Goal: Transaction & Acquisition: Purchase product/service

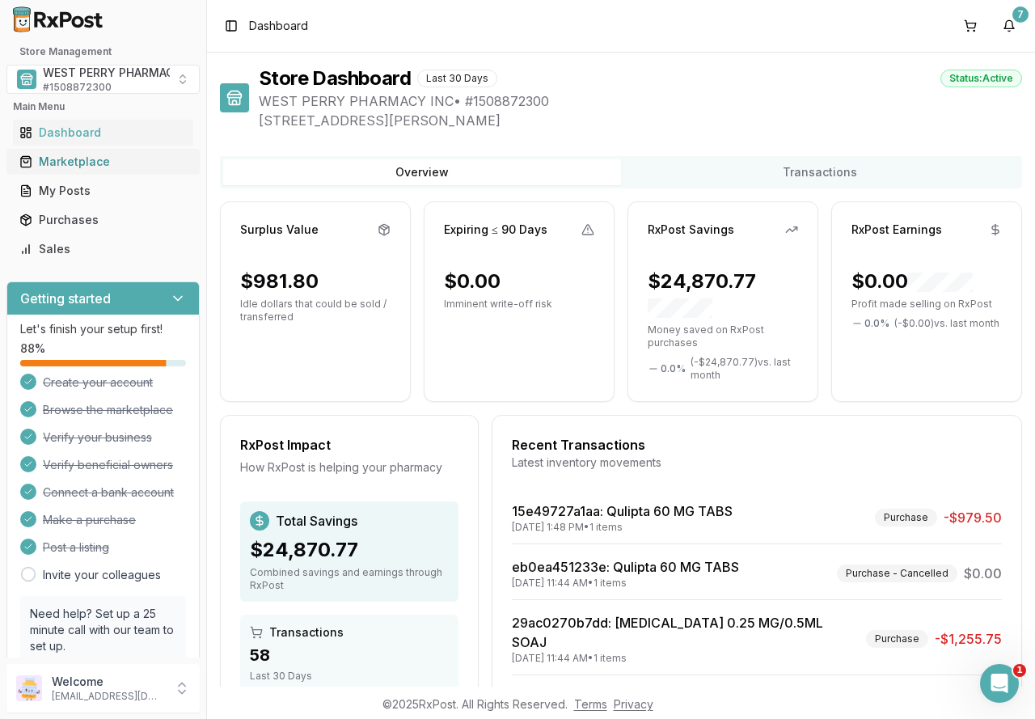
click at [72, 160] on div "Marketplace" at bounding box center [102, 162] width 167 height 16
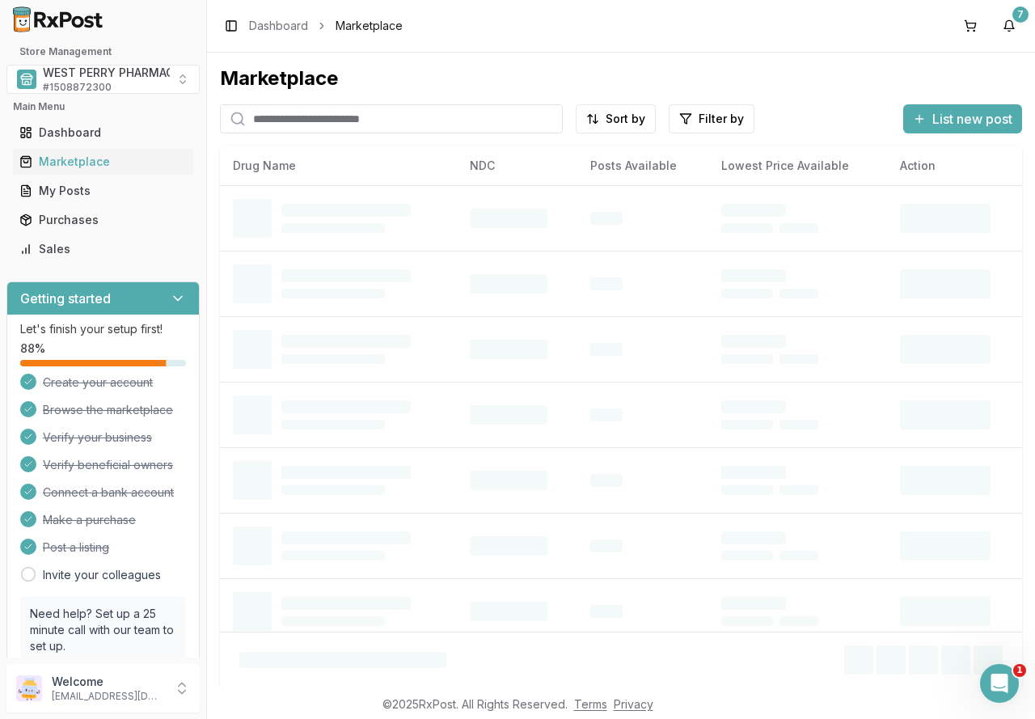
click at [282, 118] on input "search" at bounding box center [391, 118] width 343 height 29
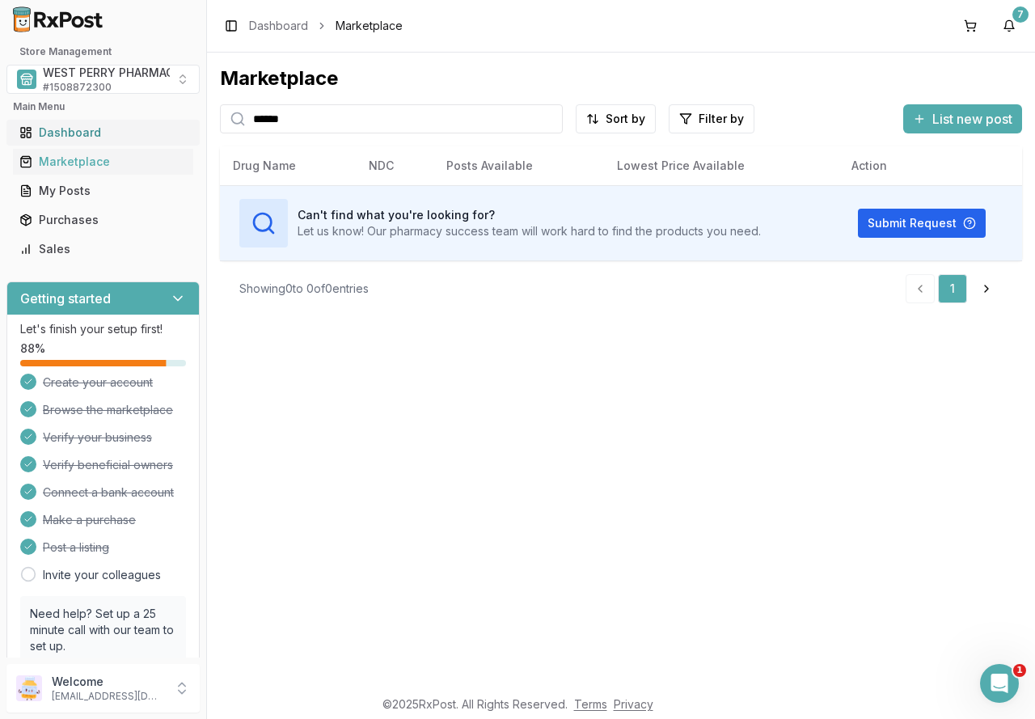
drag, startPoint x: 290, startPoint y: 121, endPoint x: 100, endPoint y: 120, distance: 190.0
click at [91, 121] on div "Store Management WEST PERRY PHARMACY INC # 1508872300 Main Menu Dashboard Marke…" at bounding box center [517, 359] width 1035 height 719
drag, startPoint x: 274, startPoint y: 119, endPoint x: 213, endPoint y: 119, distance: 61.4
click at [213, 119] on div "Marketplace ******** Sort by Filter by List new post Card Table Can't find what…" at bounding box center [621, 370] width 828 height 634
type input "********"
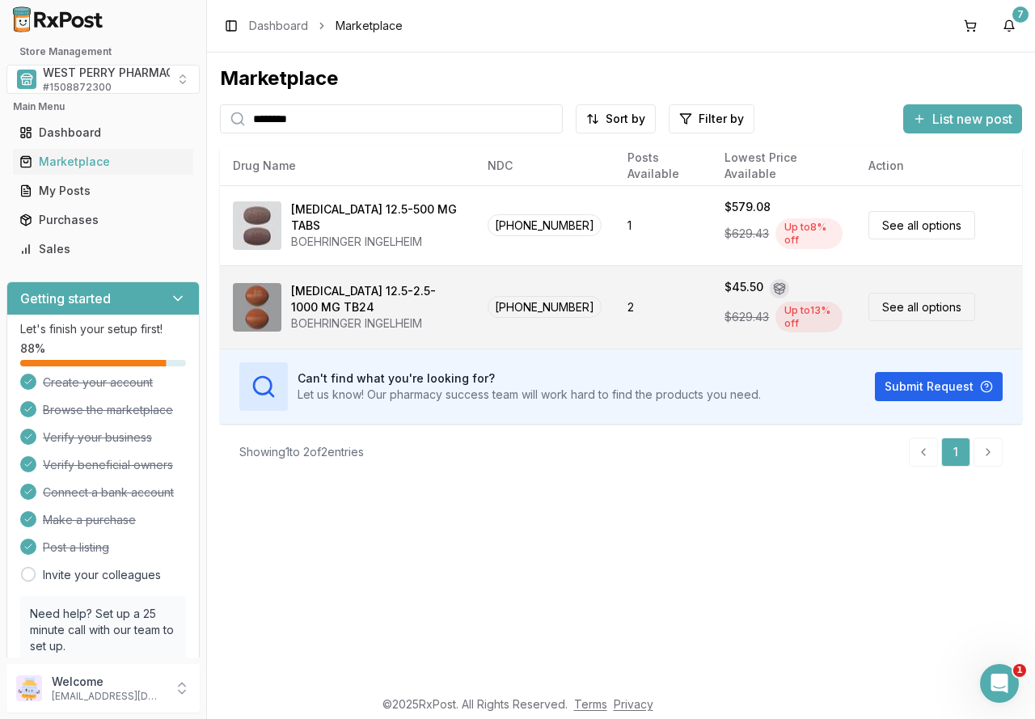
click at [359, 297] on div "[MEDICAL_DATA] 12.5-2.5-1000 MG TB24" at bounding box center [376, 299] width 171 height 32
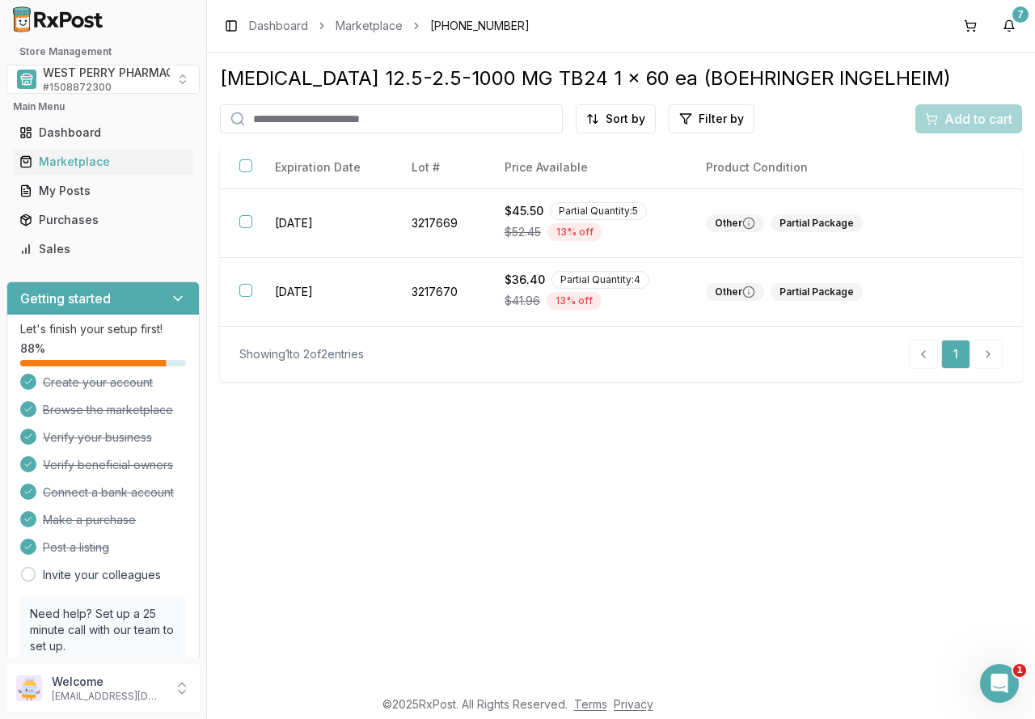
click at [395, 116] on input "search" at bounding box center [391, 118] width 343 height 29
type input "*******"
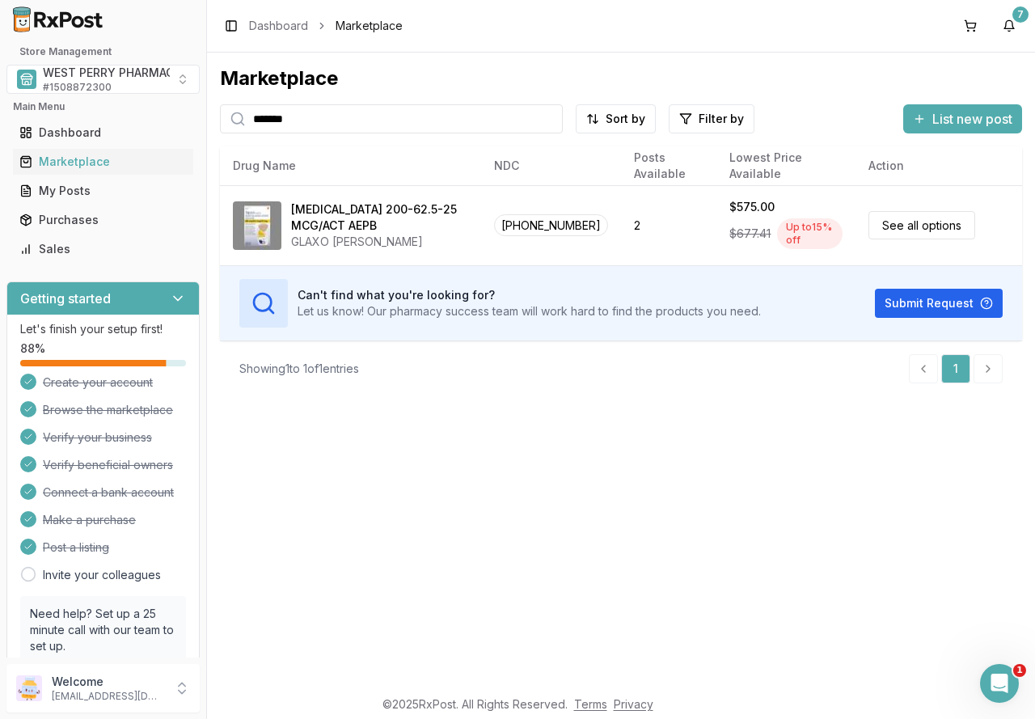
drag, startPoint x: 254, startPoint y: 112, endPoint x: 162, endPoint y: 112, distance: 91.3
click at [162, 112] on div "Store Management WEST PERRY PHARMACY INC # 1508872300 Main Menu Dashboard Marke…" at bounding box center [517, 359] width 1035 height 719
type input "********"
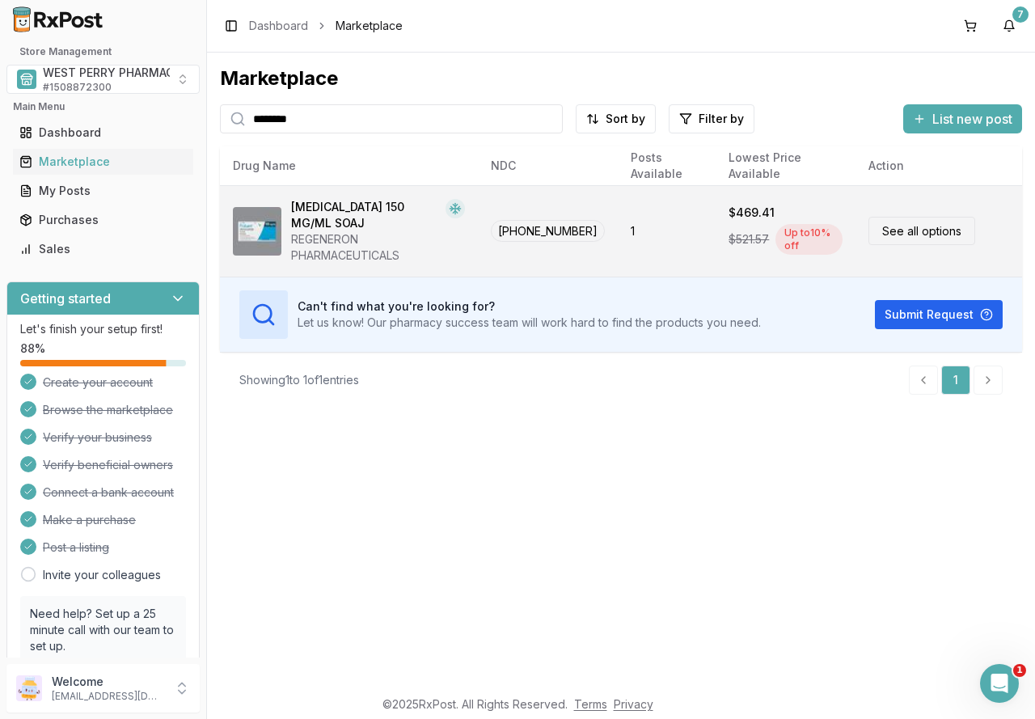
click at [719, 225] on td "$469.41 $521.57 Up to 10 % off" at bounding box center [785, 230] width 140 height 91
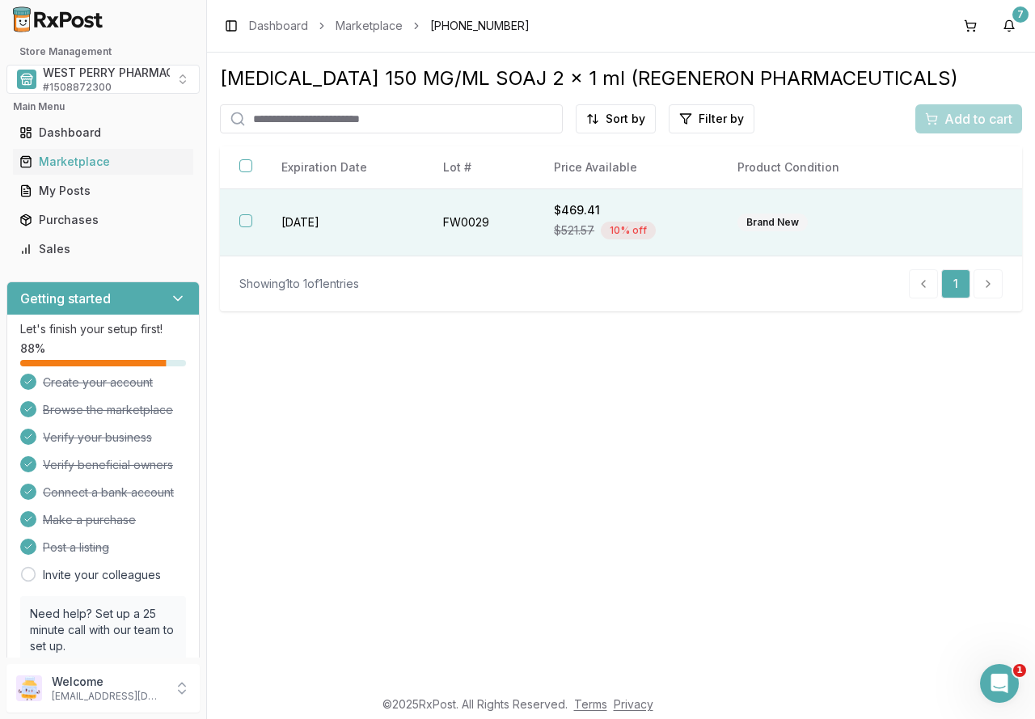
click at [574, 222] on span "$521.57" at bounding box center [574, 230] width 40 height 16
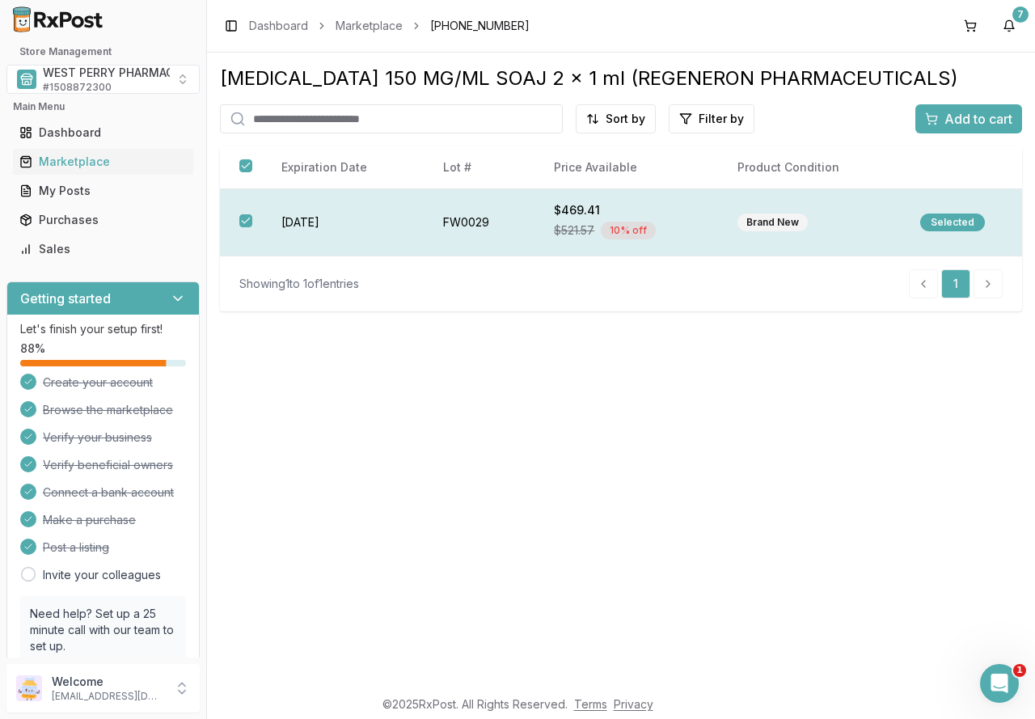
click at [574, 222] on span "$521.57" at bounding box center [574, 230] width 40 height 16
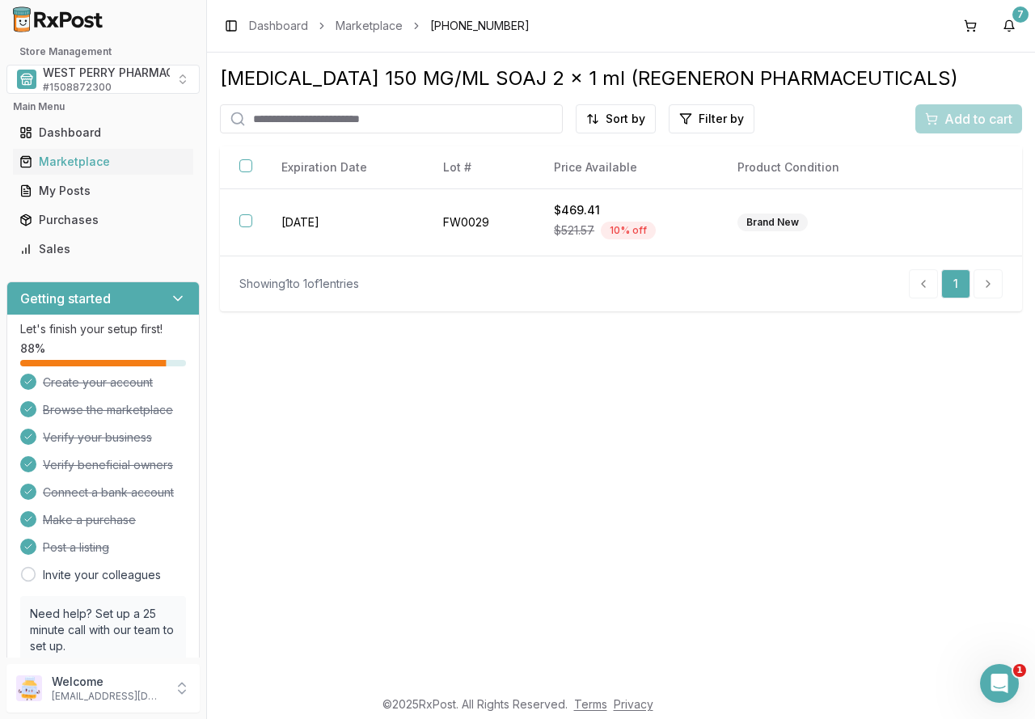
click at [352, 112] on input "search" at bounding box center [391, 118] width 343 height 29
type input "********"
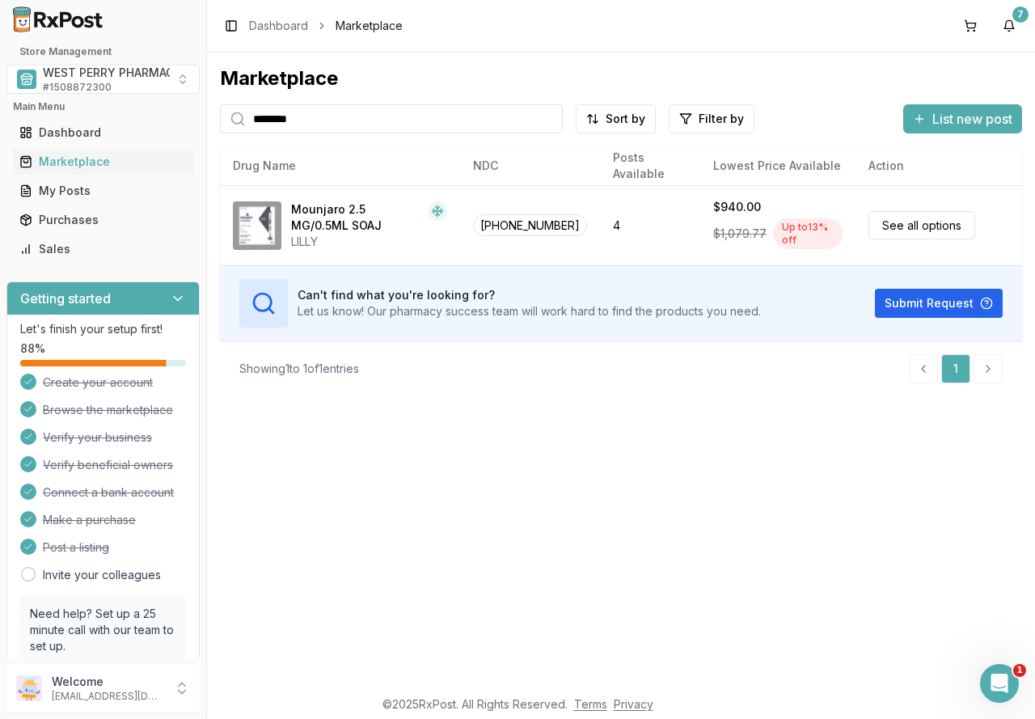
drag, startPoint x: 300, startPoint y: 123, endPoint x: 143, endPoint y: 116, distance: 157.0
click at [143, 116] on div "Store Management WEST PERRY PHARMACY INC # 1508872300 Main Menu Dashboard Marke…" at bounding box center [517, 359] width 1035 height 719
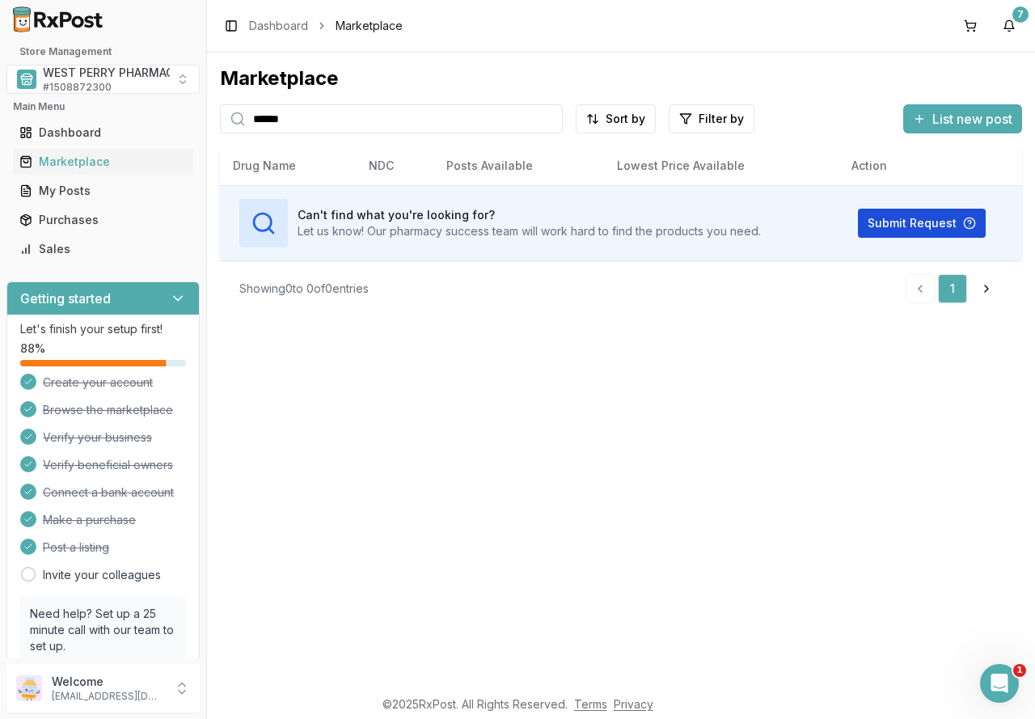
click at [945, 217] on button "Submit Request" at bounding box center [922, 223] width 128 height 29
click at [345, 435] on div "Marketplace ****** Sort by Filter by List new post Card Table Can't find what y…" at bounding box center [621, 370] width 828 height 634
drag, startPoint x: 153, startPoint y: 117, endPoint x: 131, endPoint y: 117, distance: 21.8
click at [131, 117] on div "Store Management WEST PERRY PHARMACY INC # 1508872300 Main Menu Dashboard Marke…" at bounding box center [517, 359] width 1035 height 719
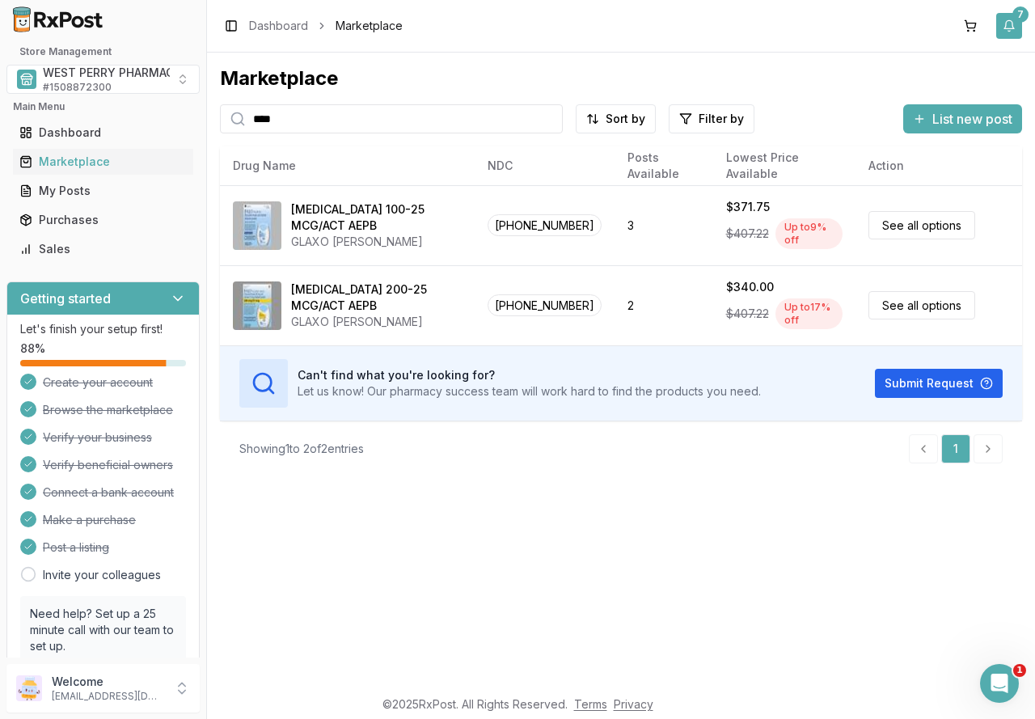
click at [1015, 32] on button "7" at bounding box center [1009, 26] width 26 height 26
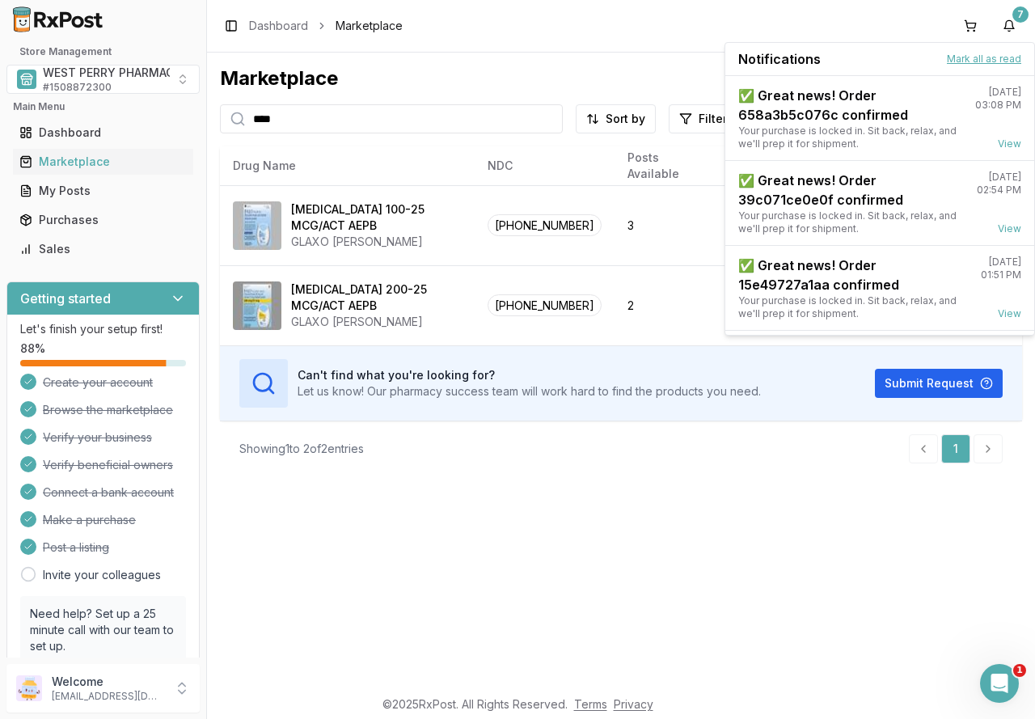
click at [999, 60] on button "Mark all as read" at bounding box center [984, 59] width 74 height 13
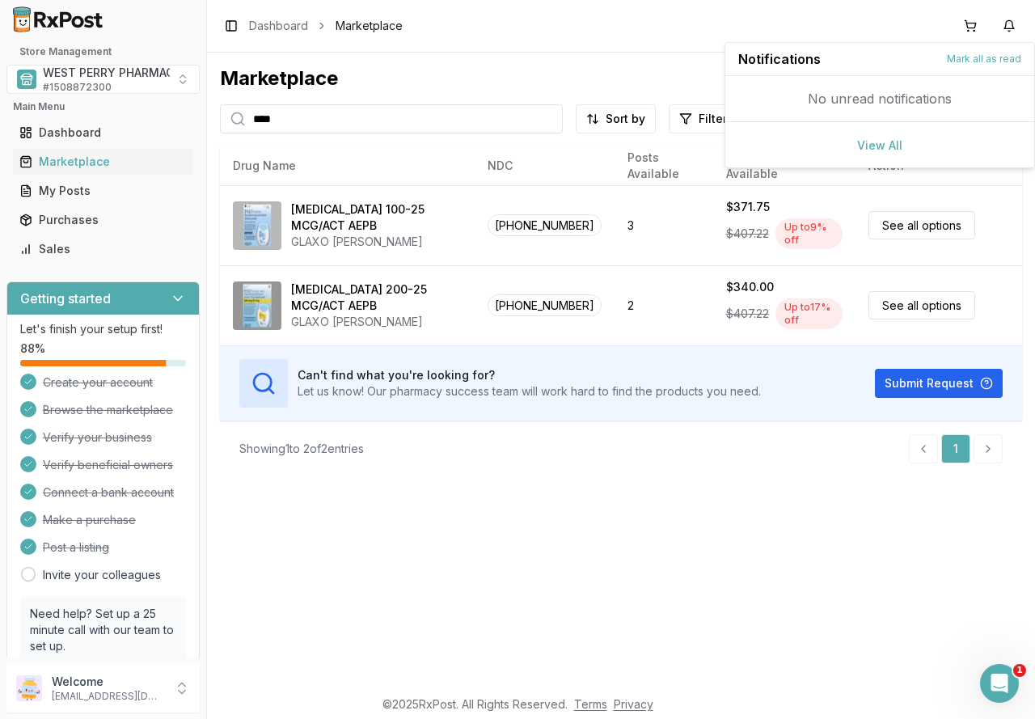
click at [764, 458] on div "Showing 1 to 2 of 2 entries 1" at bounding box center [620, 448] width 763 height 29
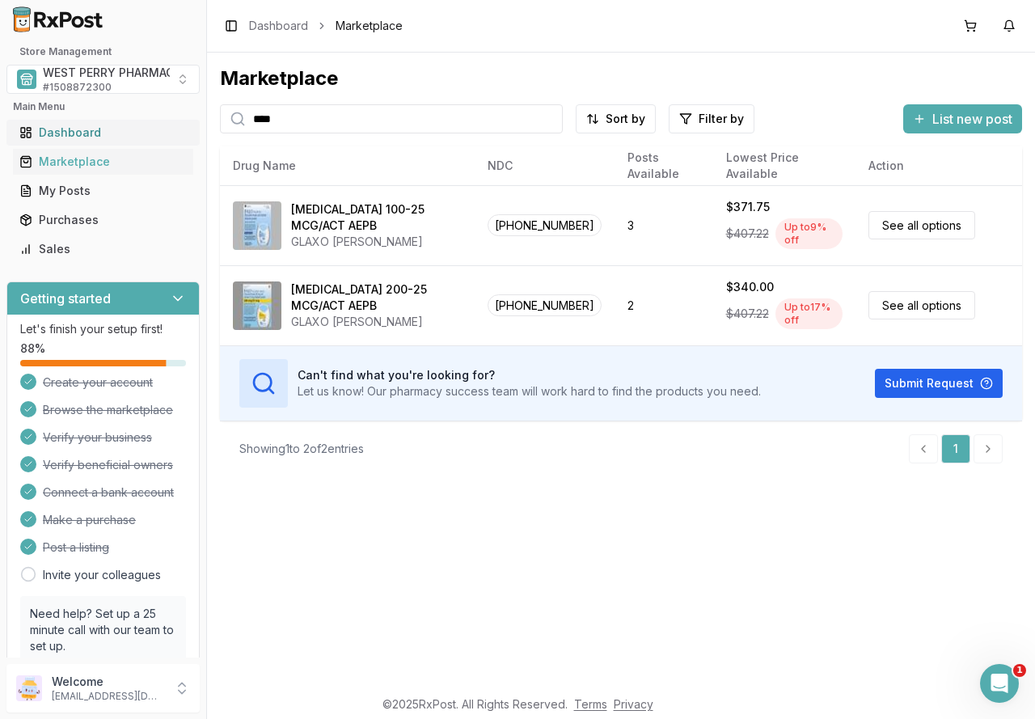
drag, startPoint x: 251, startPoint y: 125, endPoint x: 179, endPoint y: 125, distance: 71.1
click at [183, 125] on div "Store Management WEST PERRY PHARMACY INC # 1508872300 Main Menu Dashboard Marke…" at bounding box center [517, 359] width 1035 height 719
type input "*****"
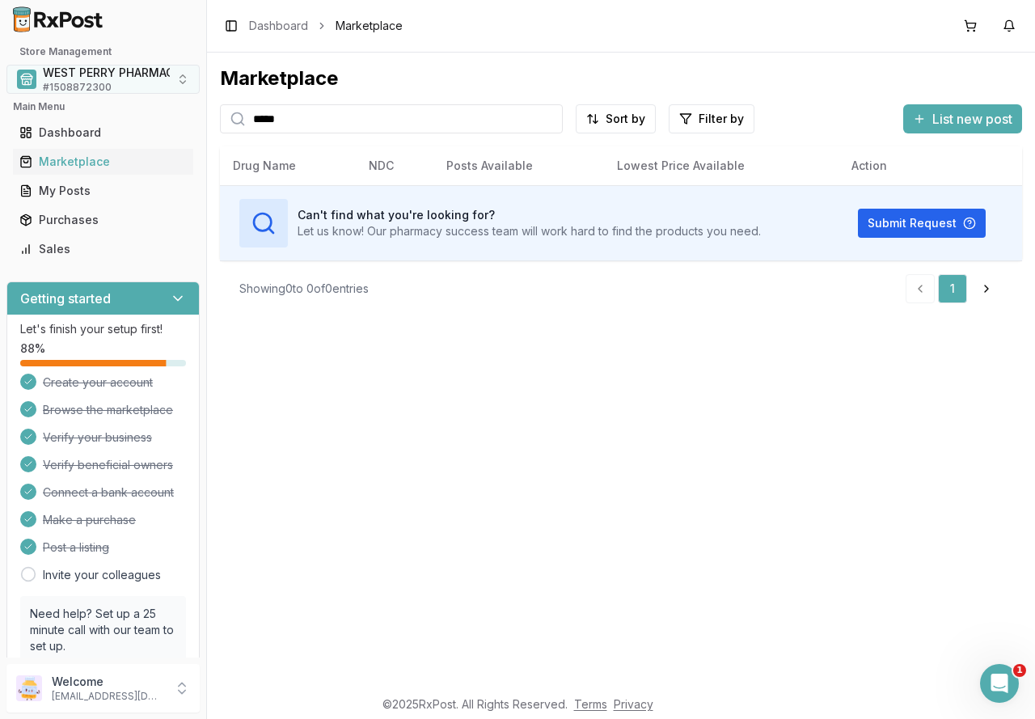
click at [103, 75] on span "WEST PERRY PHARMACY INC" at bounding box center [124, 73] width 162 height 16
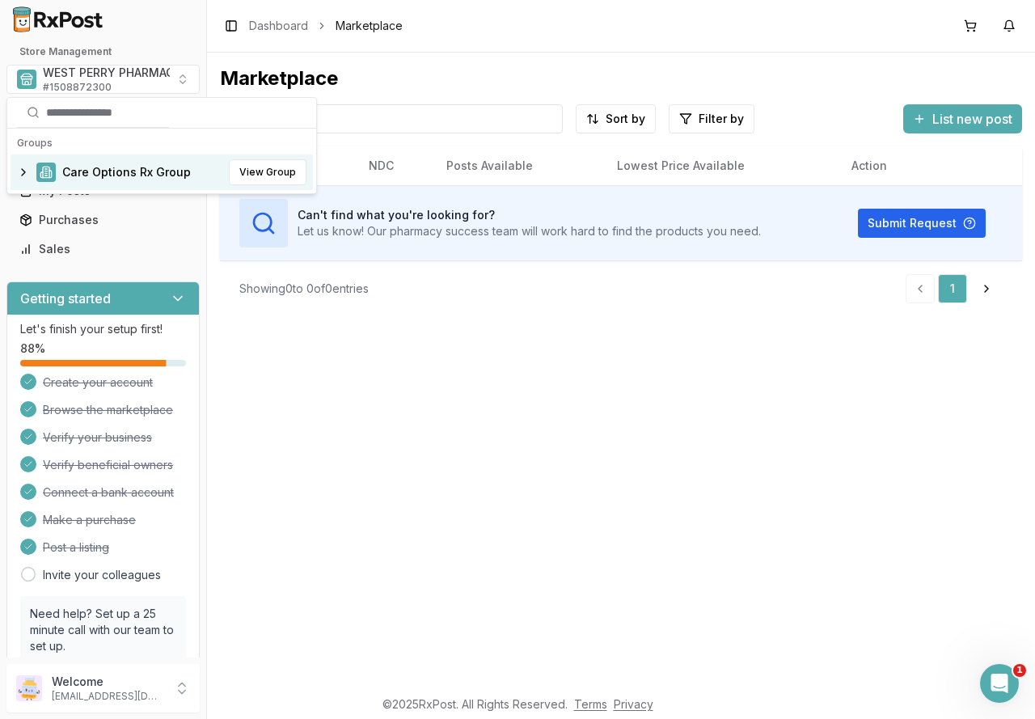
click at [86, 169] on span "Care Options Rx Group" at bounding box center [126, 172] width 129 height 16
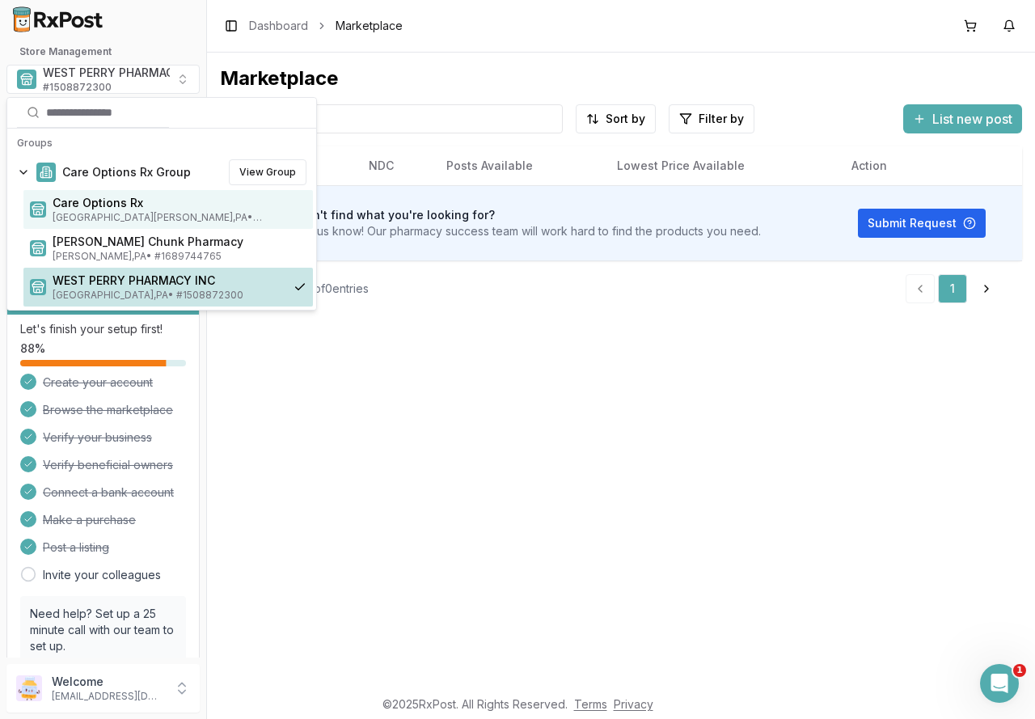
click at [91, 206] on span "Care Options Rx" at bounding box center [180, 203] width 254 height 16
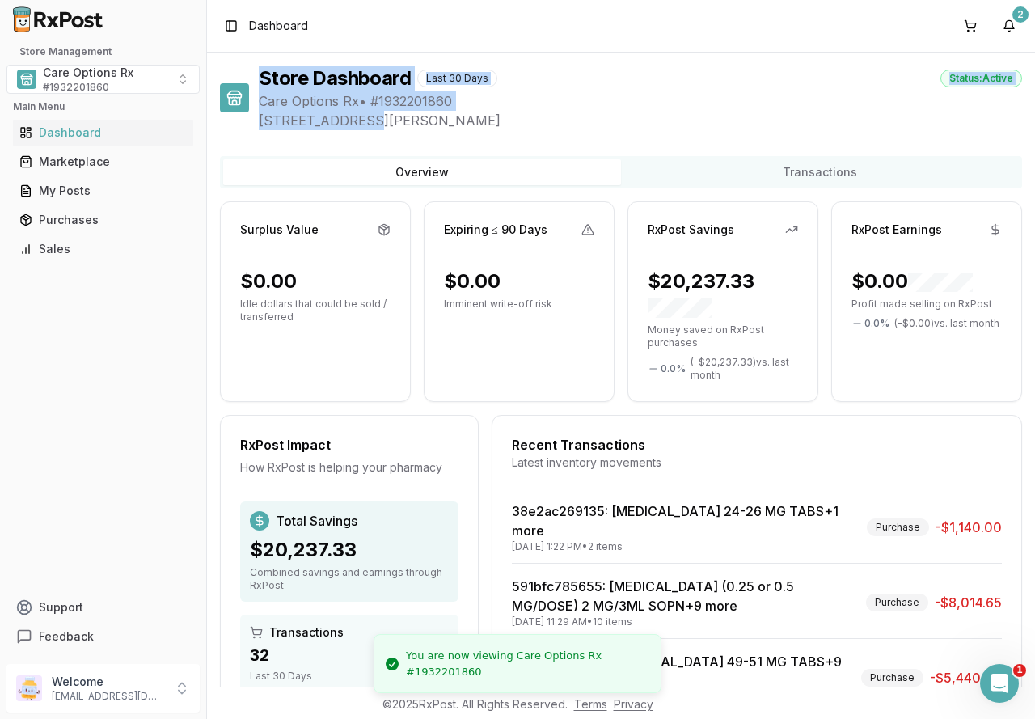
drag, startPoint x: 352, startPoint y: 120, endPoint x: 215, endPoint y: 108, distance: 138.0
click at [215, 108] on div "Store Dashboard Last 30 Days Status: Active Care Options Rx • # 1932201860 [STR…" at bounding box center [621, 370] width 828 height 634
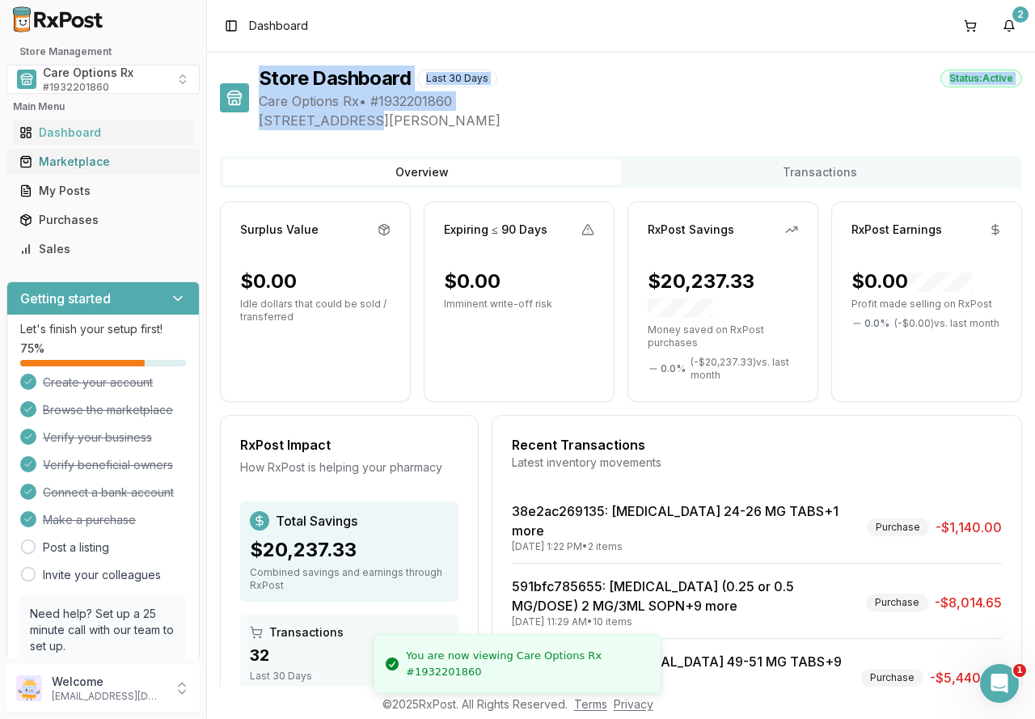
click at [83, 157] on div "Marketplace" at bounding box center [102, 162] width 167 height 16
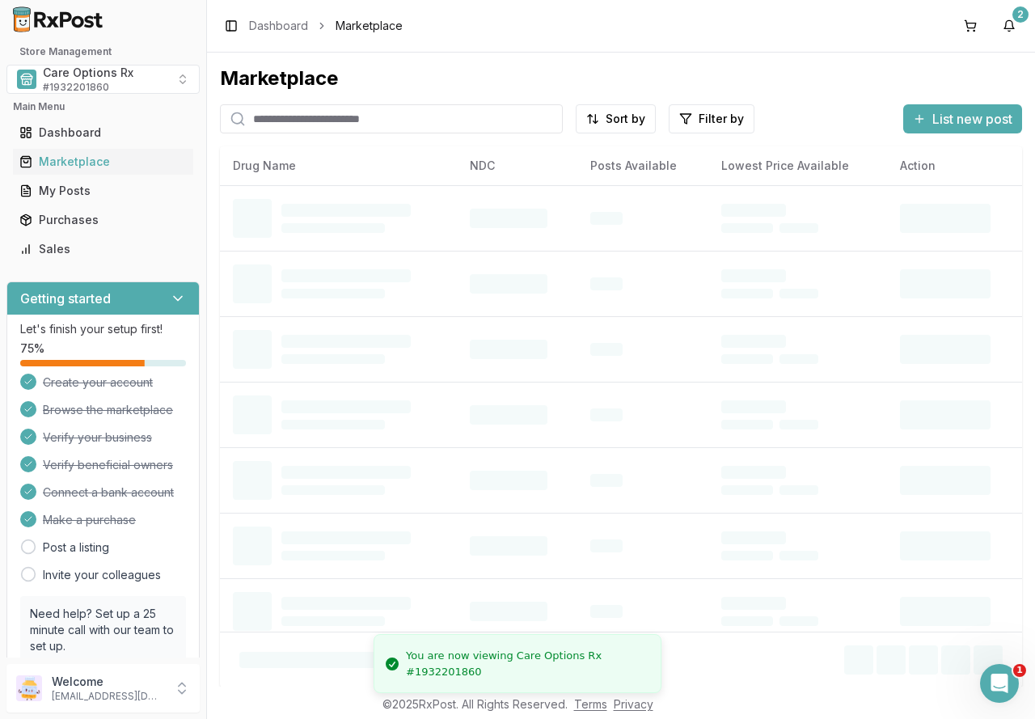
click at [310, 122] on input "search" at bounding box center [391, 118] width 343 height 29
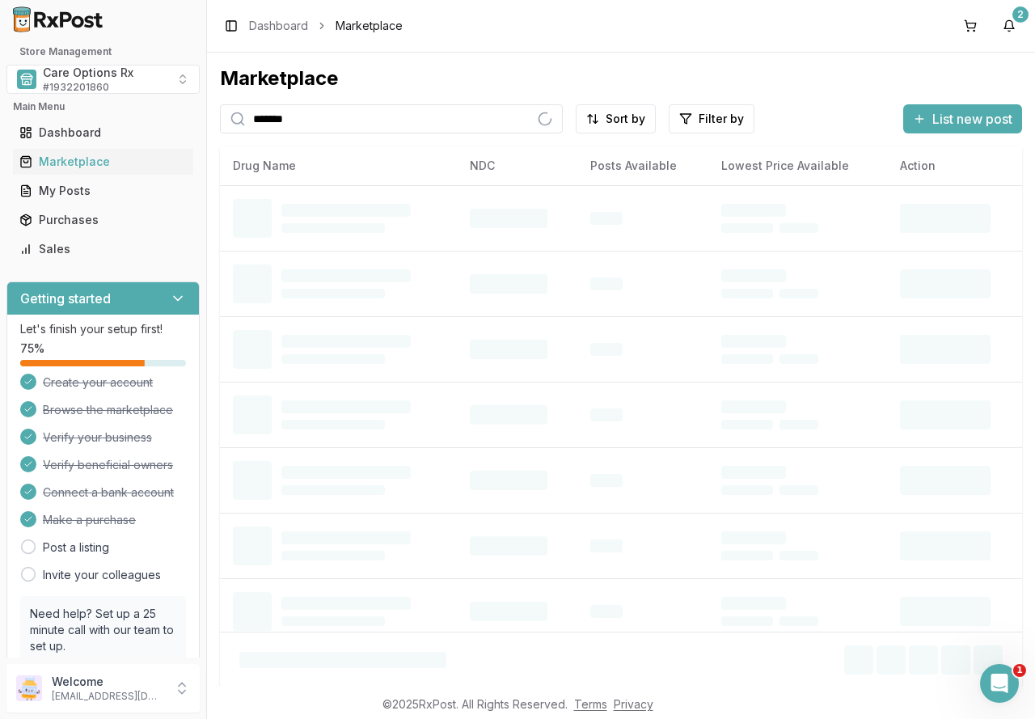
type input "*******"
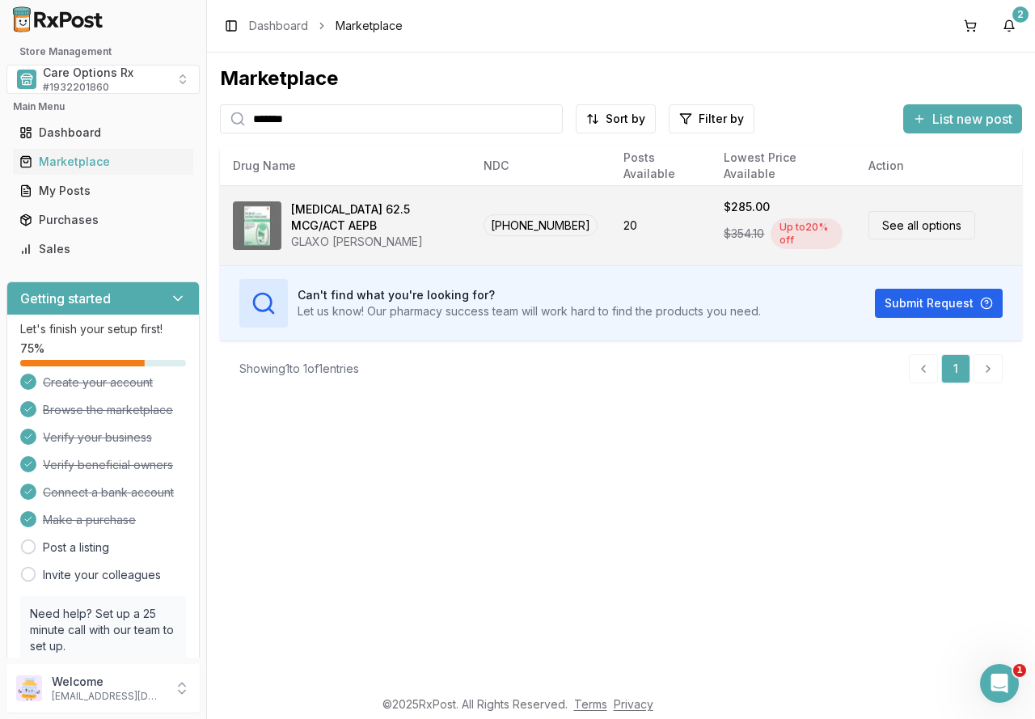
click at [416, 231] on div "[MEDICAL_DATA] 62.5 MCG/ACT AEPB" at bounding box center [374, 217] width 167 height 32
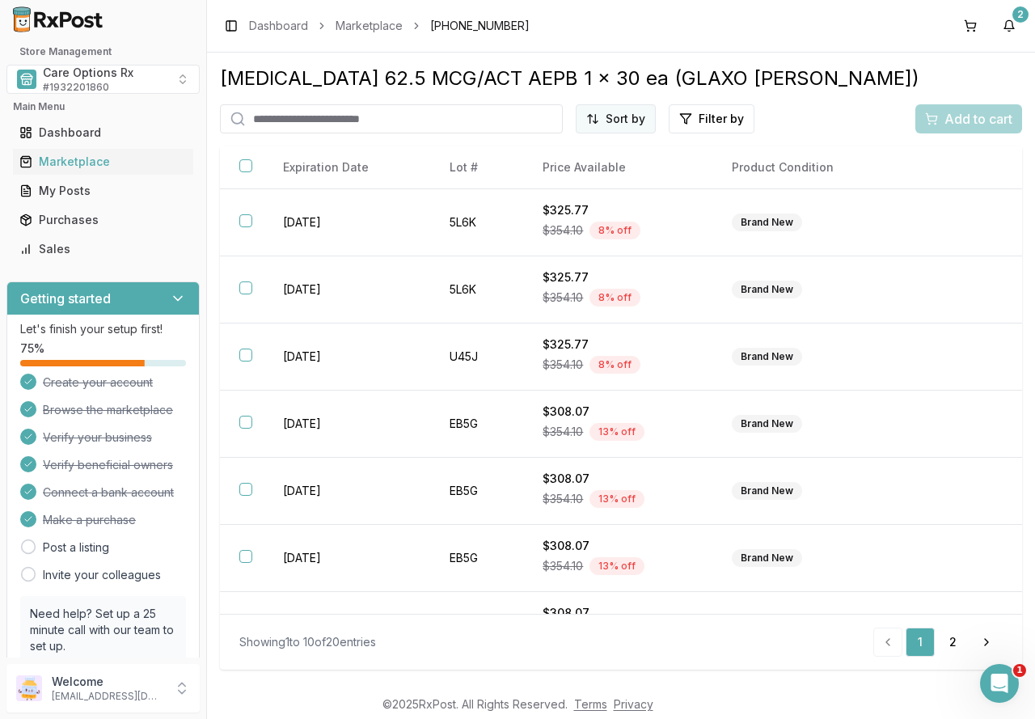
click at [612, 117] on html "Store Management Care Options Rx # 1932201860 Main Menu Dashboard Marketplace M…" at bounding box center [517, 359] width 1035 height 719
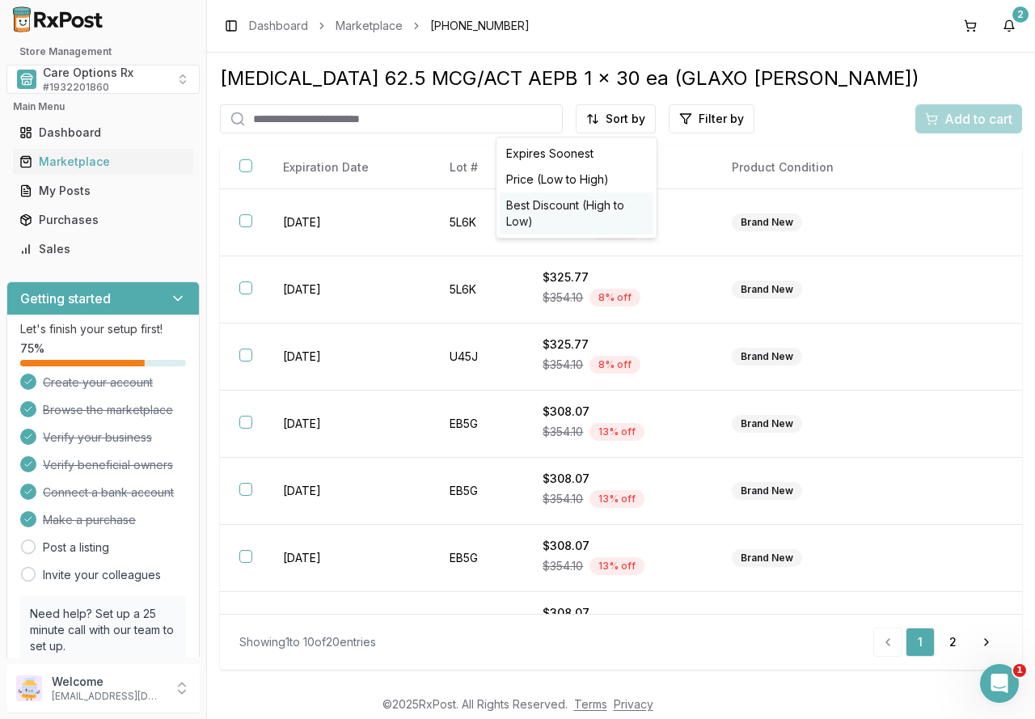
click at [627, 207] on div "Best Discount (High to Low)" at bounding box center [577, 213] width 154 height 42
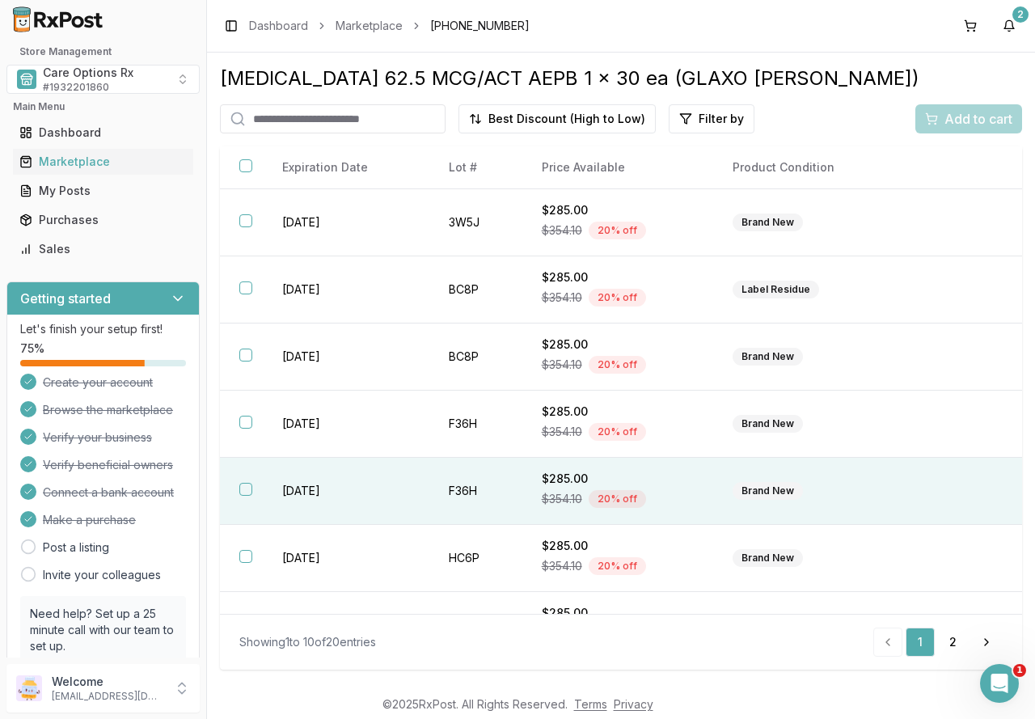
click at [264, 496] on td "[DATE]" at bounding box center [346, 491] width 166 height 67
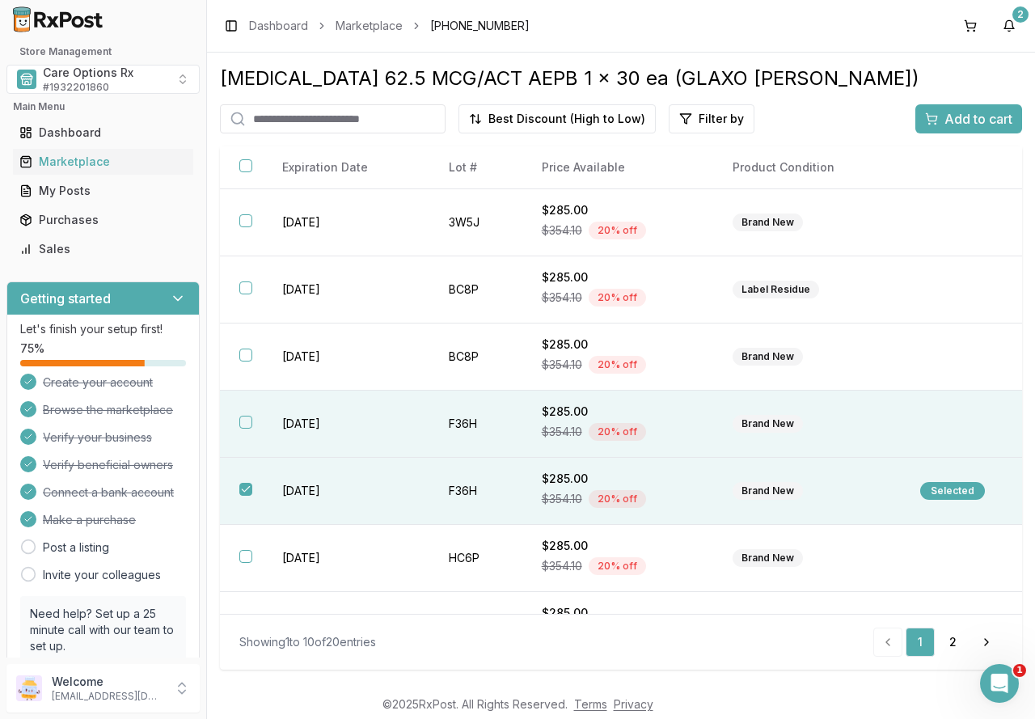
click at [273, 416] on td "[DATE]" at bounding box center [346, 423] width 166 height 67
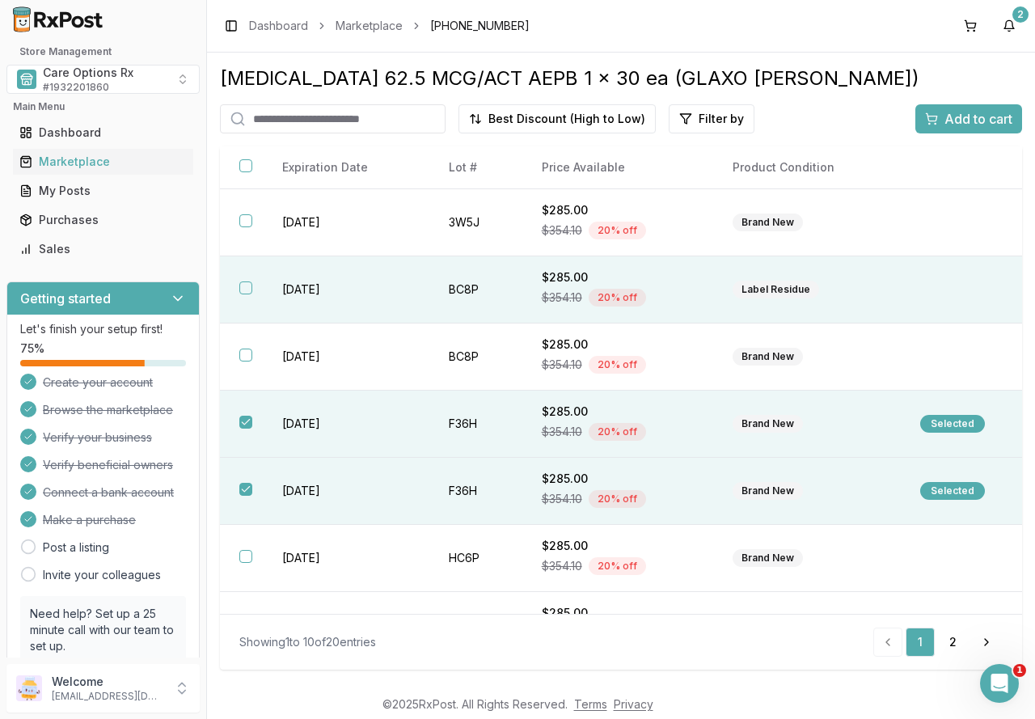
drag, startPoint x: 289, startPoint y: 361, endPoint x: 300, endPoint y: 319, distance: 44.3
click at [290, 357] on td "[DATE]" at bounding box center [346, 356] width 166 height 67
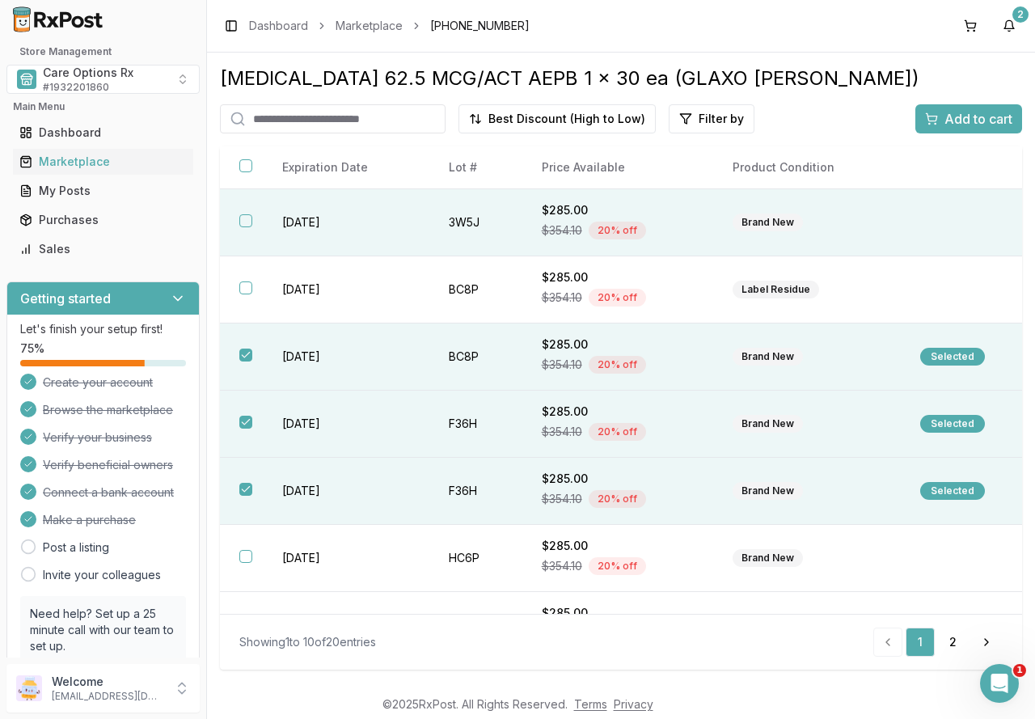
drag, startPoint x: 306, startPoint y: 285, endPoint x: 304, endPoint y: 246, distance: 38.8
click at [306, 281] on td "[DATE]" at bounding box center [346, 289] width 166 height 67
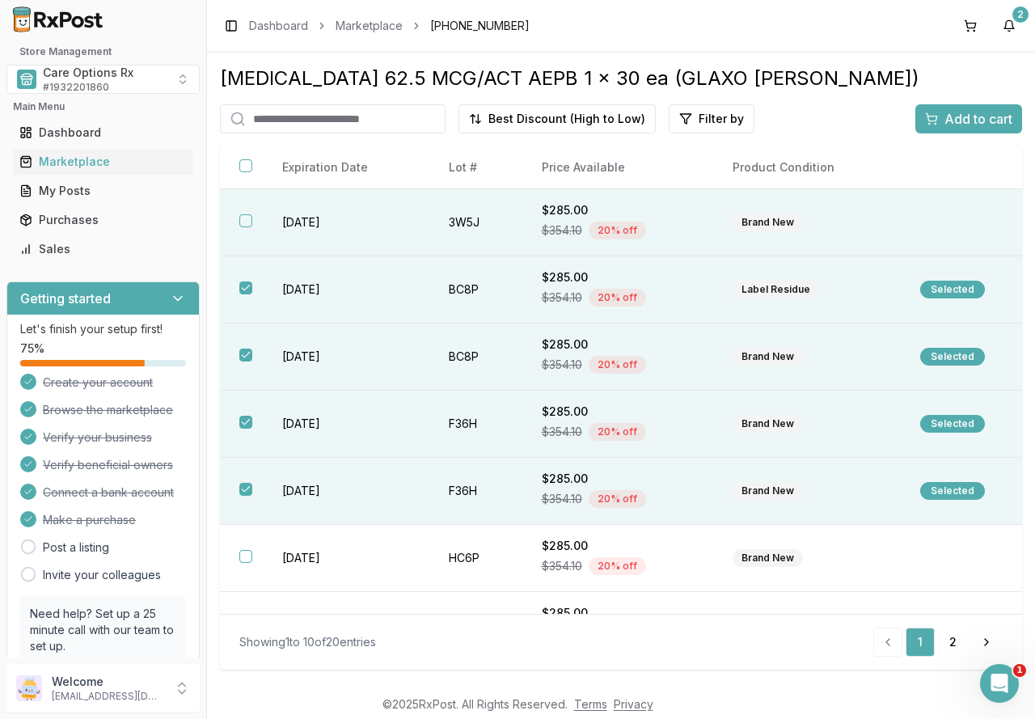
click at [306, 226] on td "[DATE]" at bounding box center [346, 222] width 166 height 67
click at [972, 113] on span "Add to cart" at bounding box center [978, 118] width 68 height 19
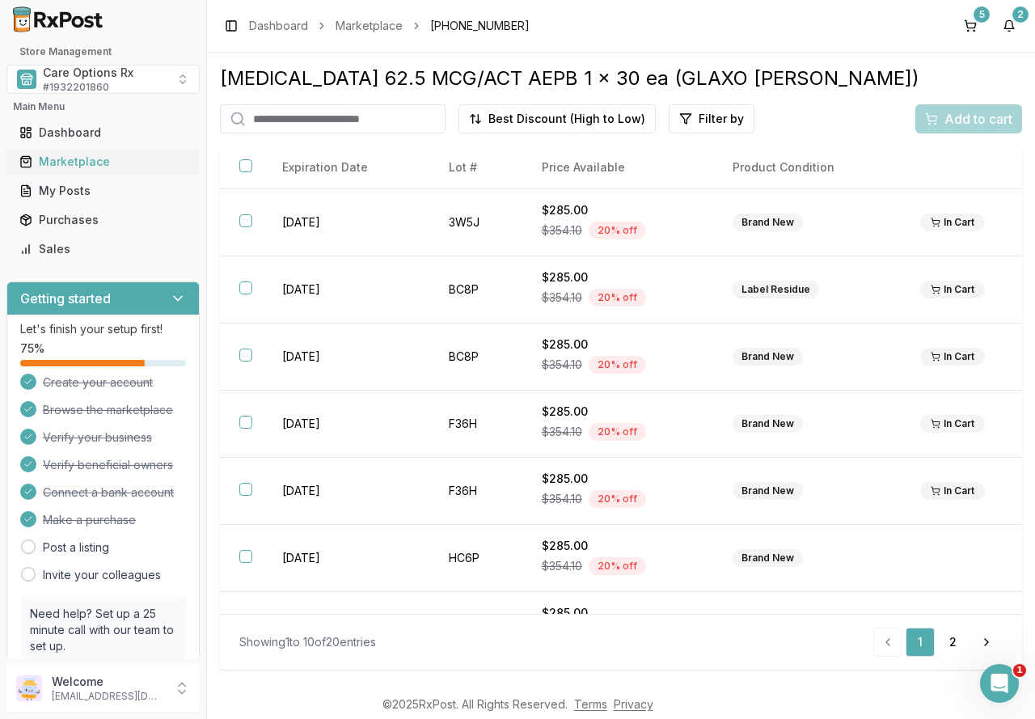
click at [67, 162] on div "Marketplace" at bounding box center [102, 162] width 167 height 16
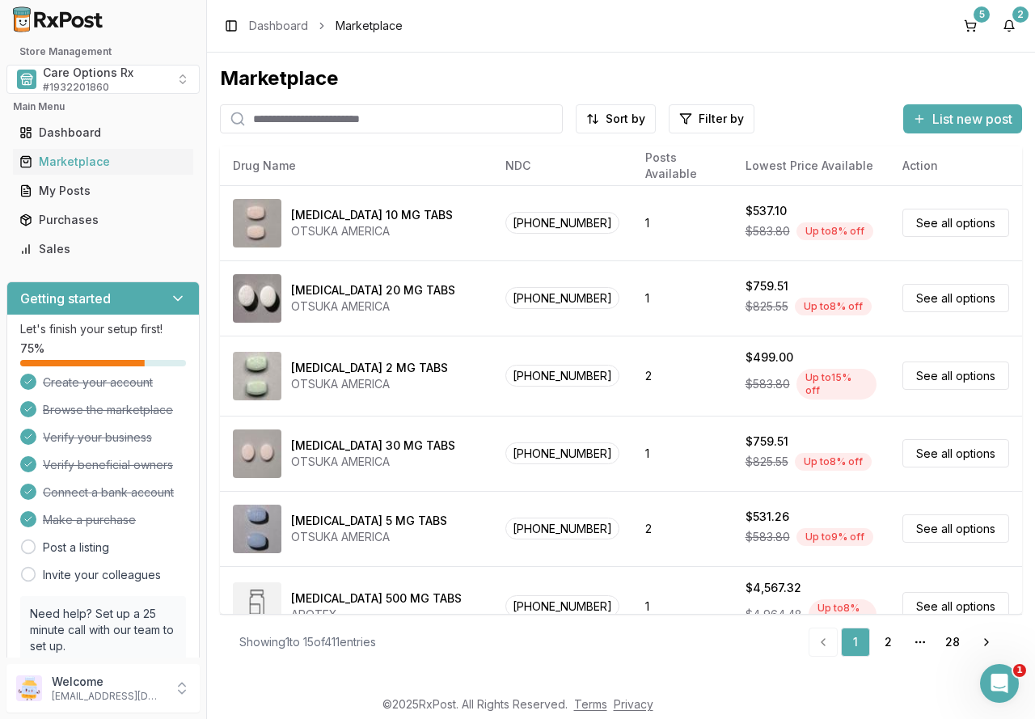
click at [281, 116] on input "search" at bounding box center [391, 118] width 343 height 29
type input "**********"
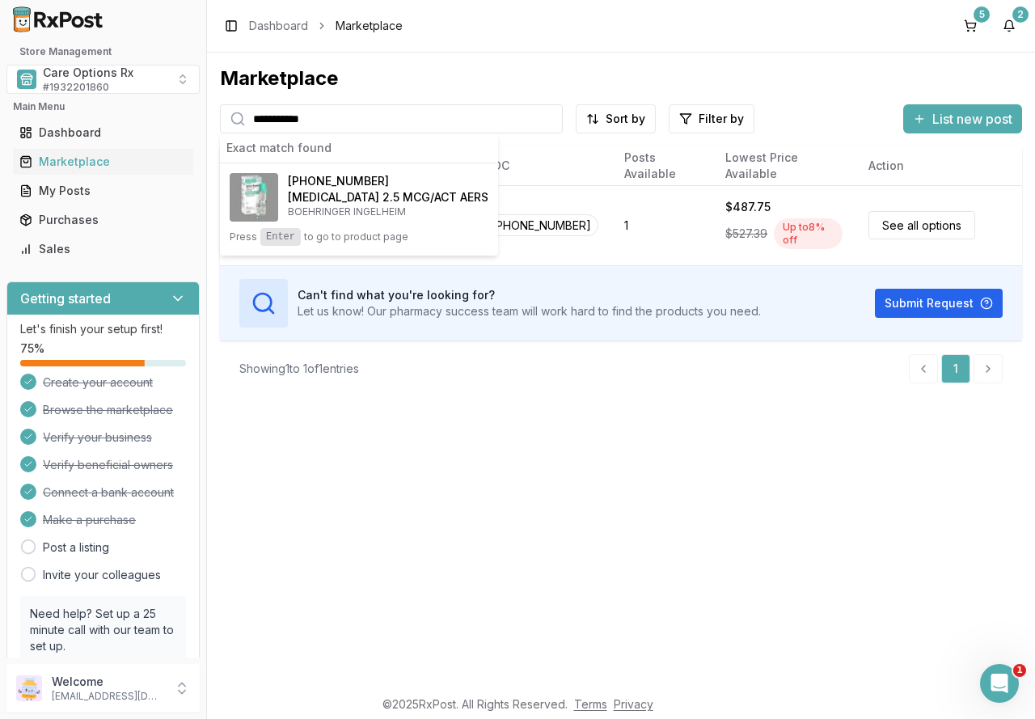
drag, startPoint x: 755, startPoint y: 468, endPoint x: 714, endPoint y: 440, distance: 50.0
click at [751, 465] on div "**********" at bounding box center [621, 370] width 828 height 634
click at [649, 461] on div "**********" at bounding box center [621, 370] width 828 height 634
click at [607, 532] on div "**********" at bounding box center [621, 370] width 828 height 634
click at [1003, 27] on button "2" at bounding box center [1009, 26] width 26 height 26
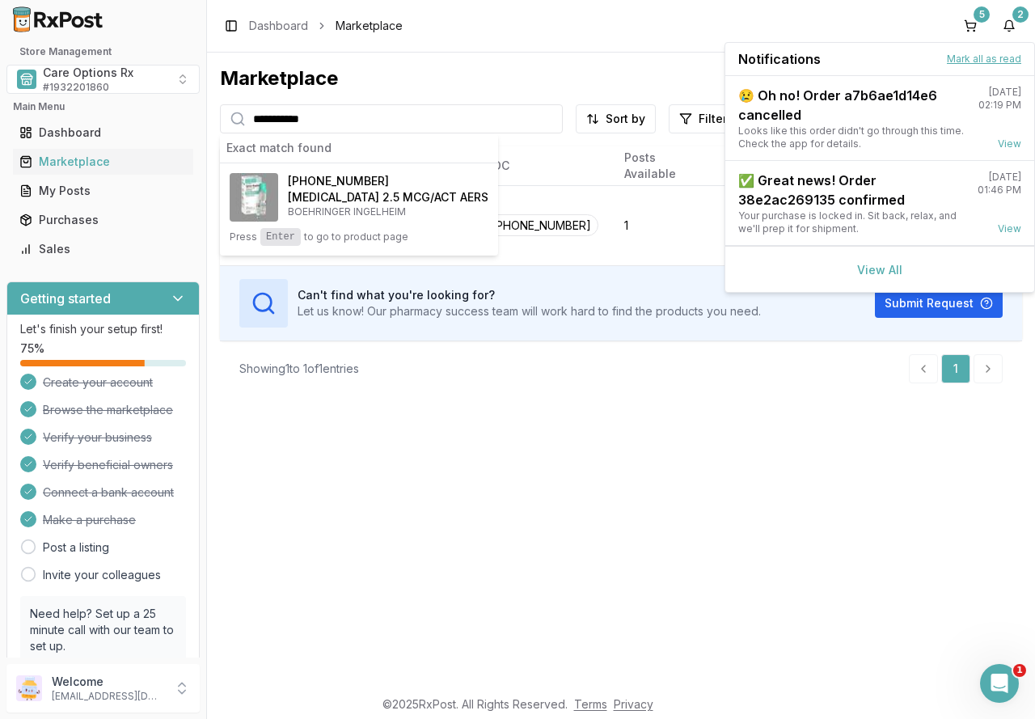
click at [994, 55] on button "Mark all as read" at bounding box center [984, 59] width 74 height 13
click at [969, 57] on button "Mark all as read" at bounding box center [984, 59] width 74 height 13
click at [729, 496] on div "**********" at bounding box center [621, 370] width 828 height 634
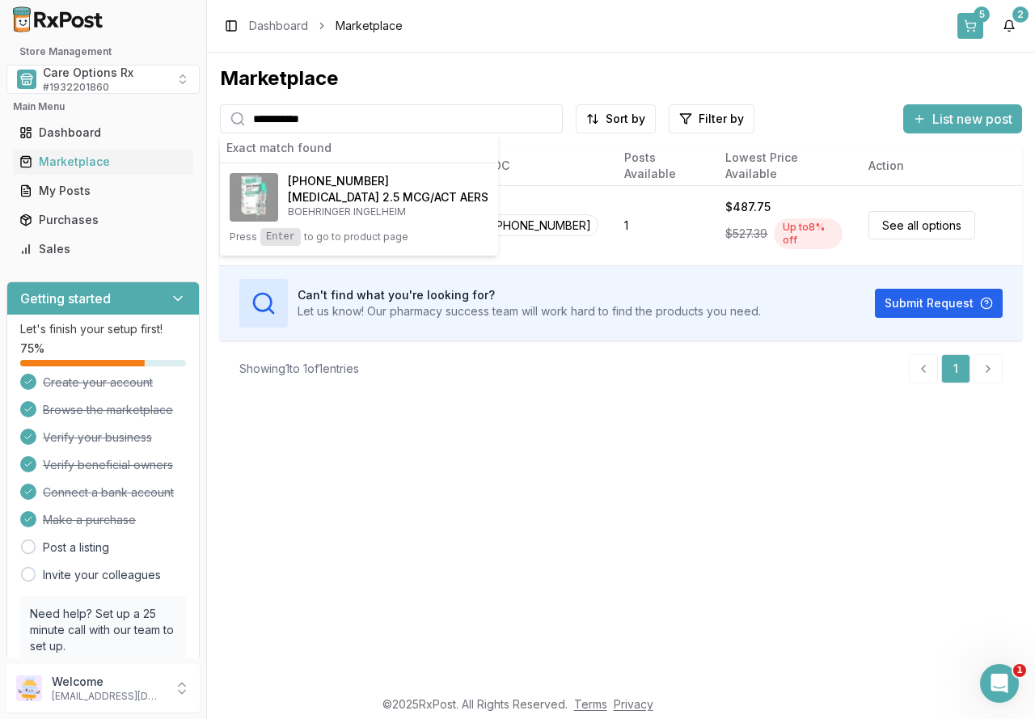
click at [970, 19] on button "5" at bounding box center [970, 26] width 26 height 26
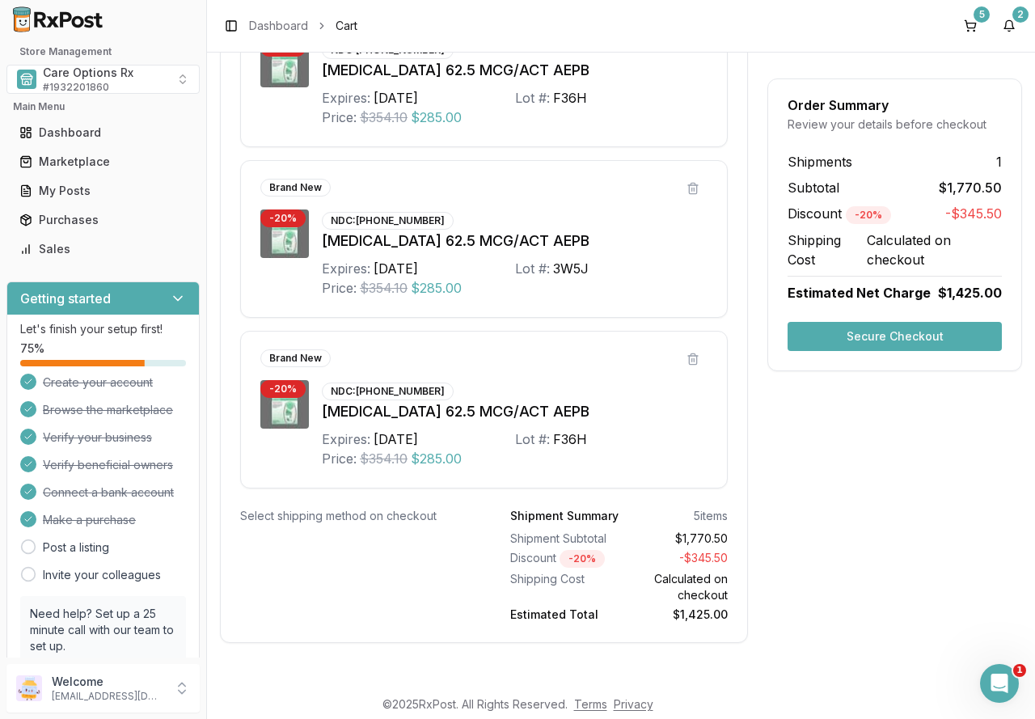
scroll to position [782, 0]
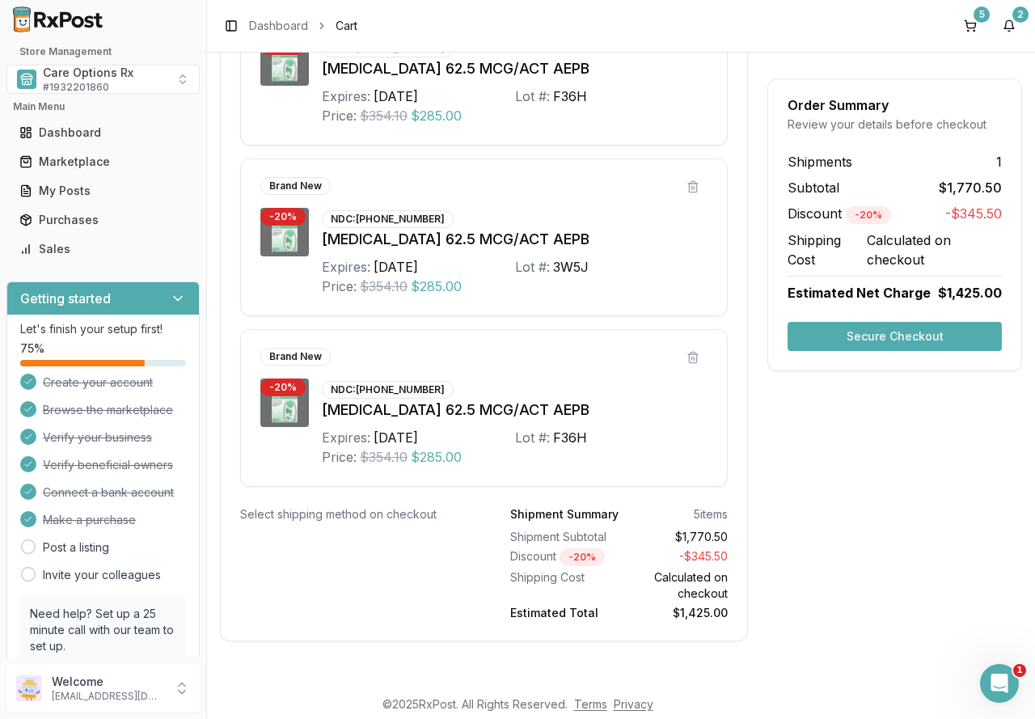
click at [873, 337] on button "Secure Checkout" at bounding box center [894, 336] width 214 height 29
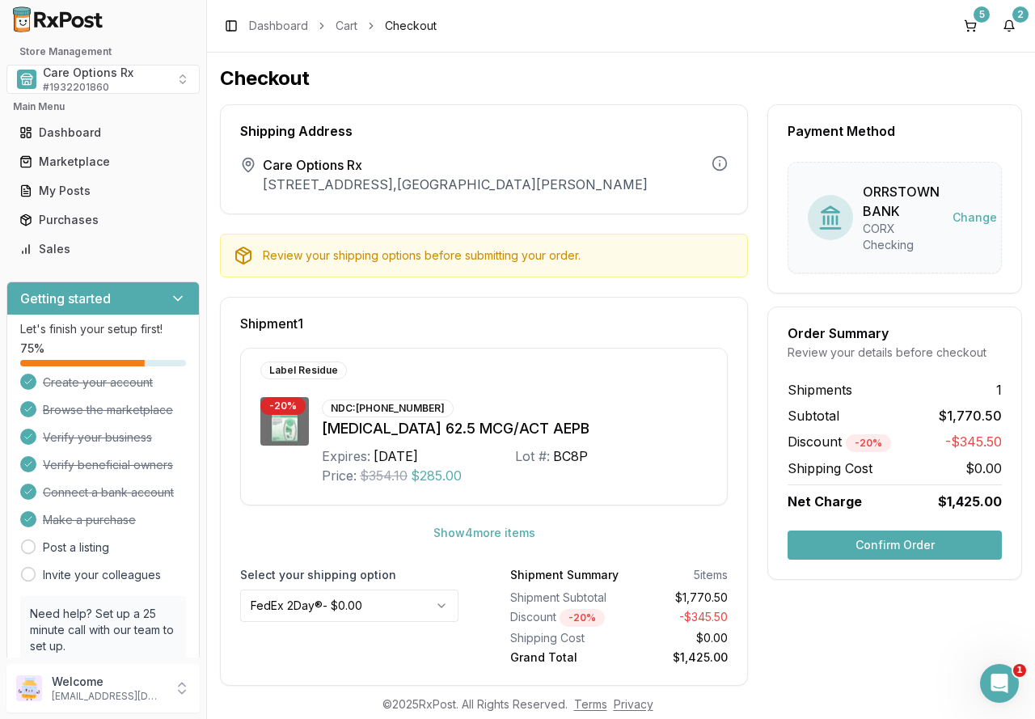
click at [886, 547] on button "Confirm Order" at bounding box center [894, 544] width 214 height 29
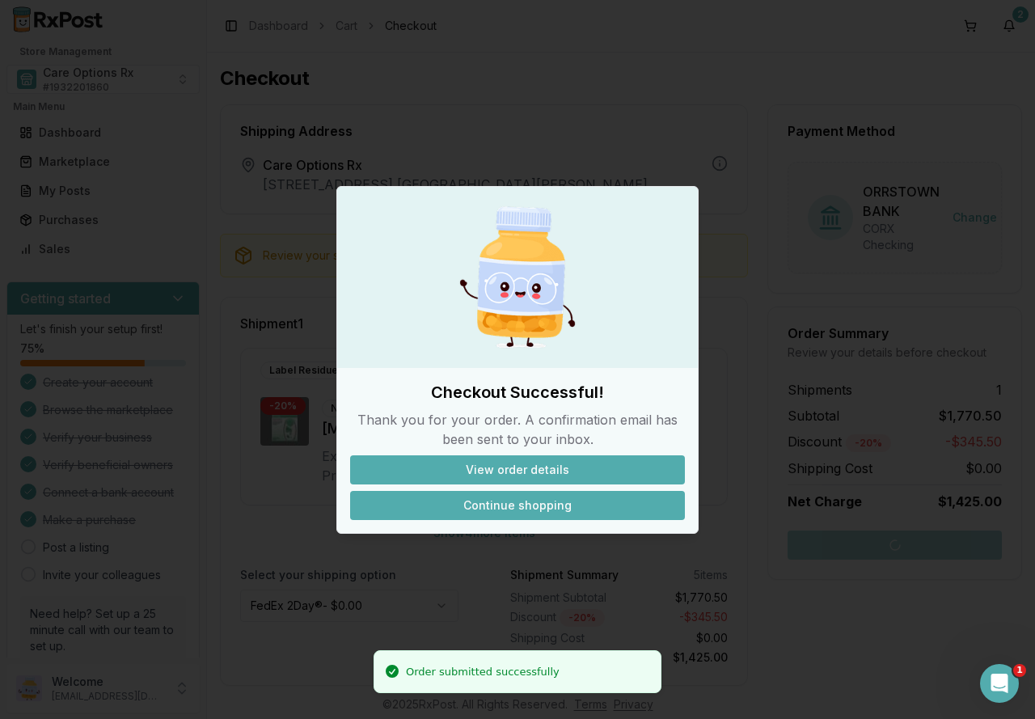
click at [480, 513] on button "Continue shopping" at bounding box center [517, 505] width 335 height 29
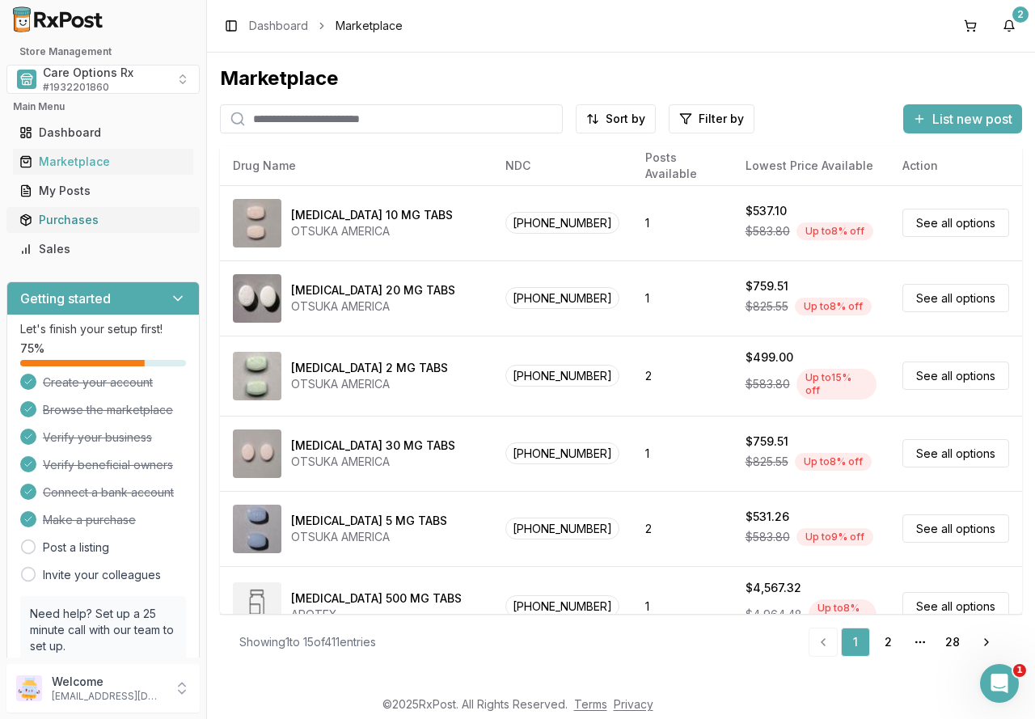
click at [49, 216] on div "Purchases" at bounding box center [102, 220] width 167 height 16
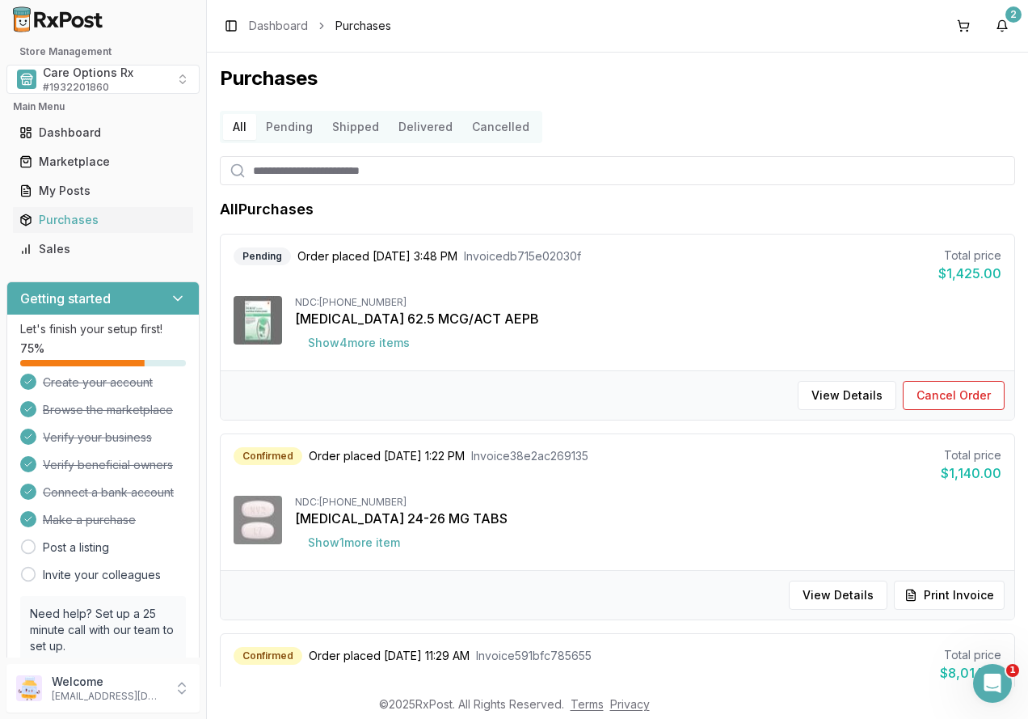
click at [489, 125] on button "Cancelled" at bounding box center [500, 127] width 77 height 26
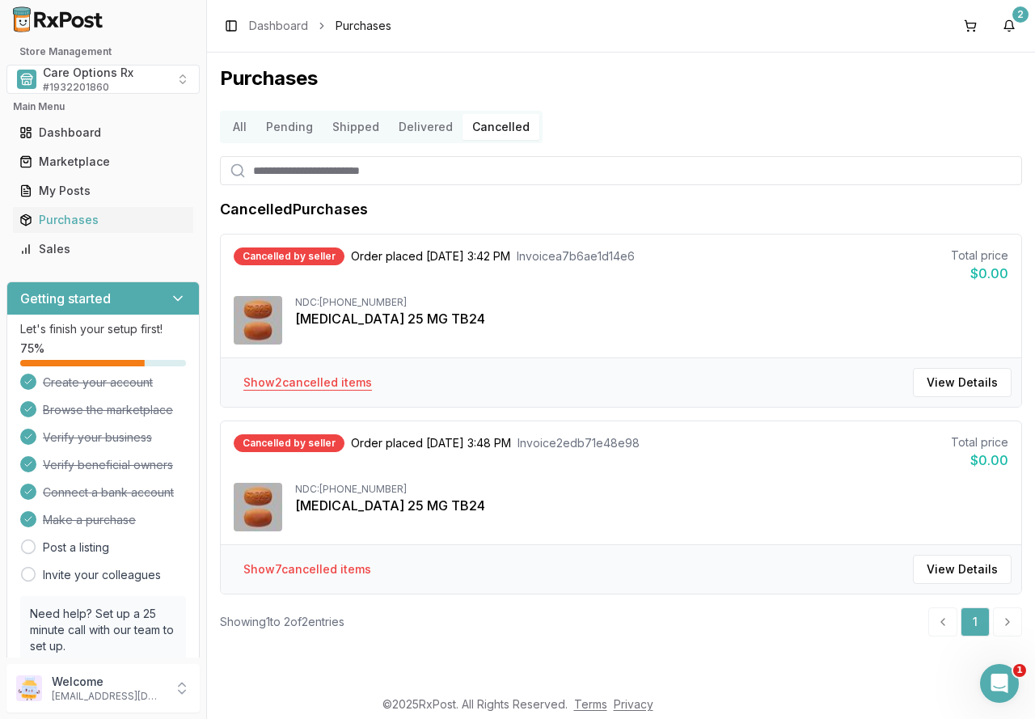
click at [331, 383] on button "Show 2 cancelled item s" at bounding box center [307, 382] width 154 height 29
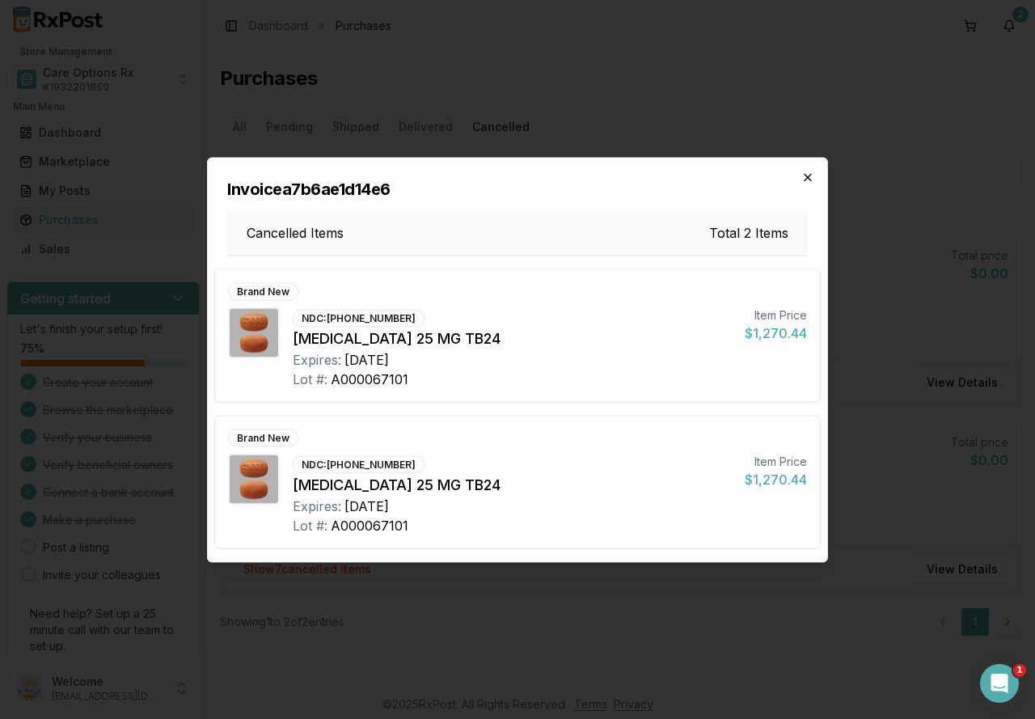
click at [809, 177] on icon "button" at bounding box center [807, 177] width 13 height 13
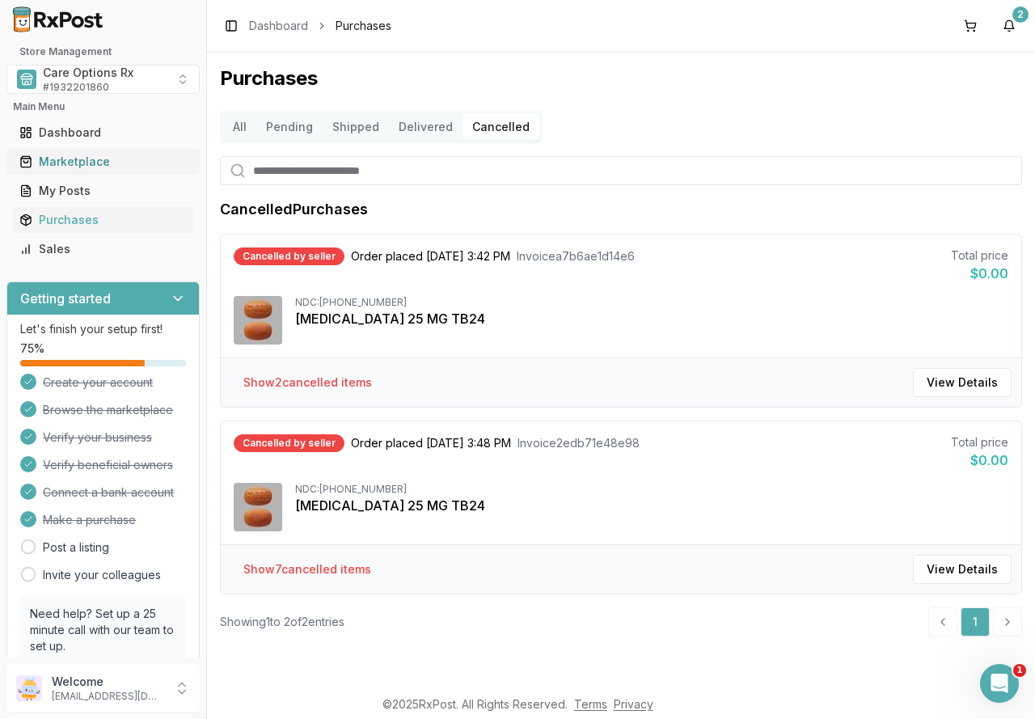
click at [84, 159] on div "Marketplace" at bounding box center [102, 162] width 167 height 16
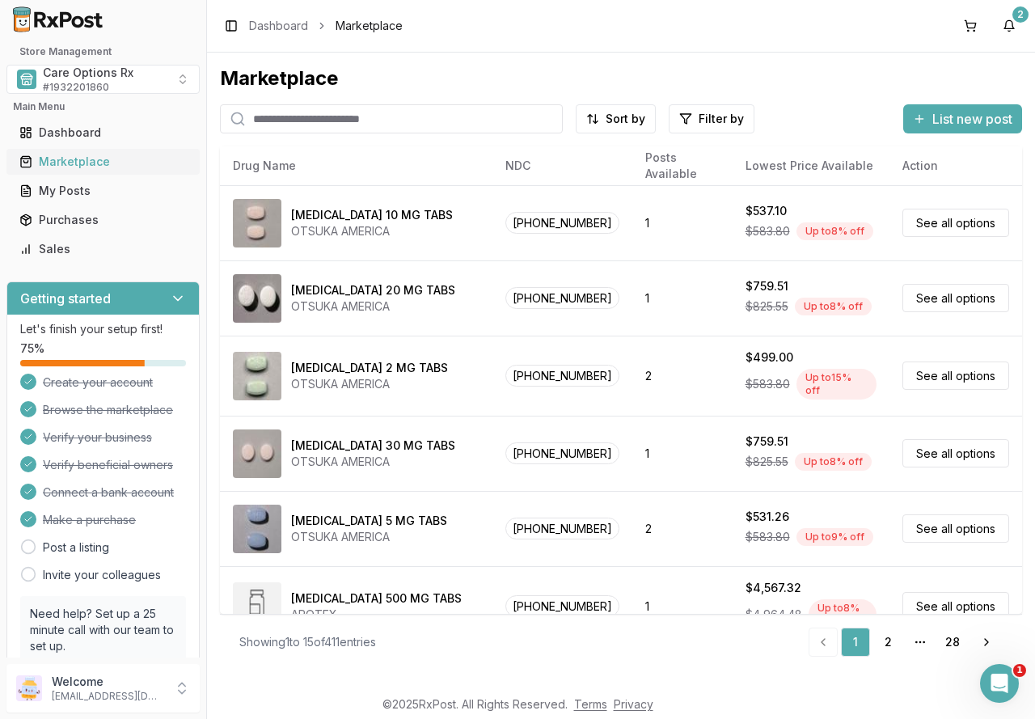
click at [55, 159] on div "Marketplace" at bounding box center [102, 162] width 167 height 16
click at [378, 122] on input "search" at bounding box center [391, 118] width 343 height 29
type input "*********"
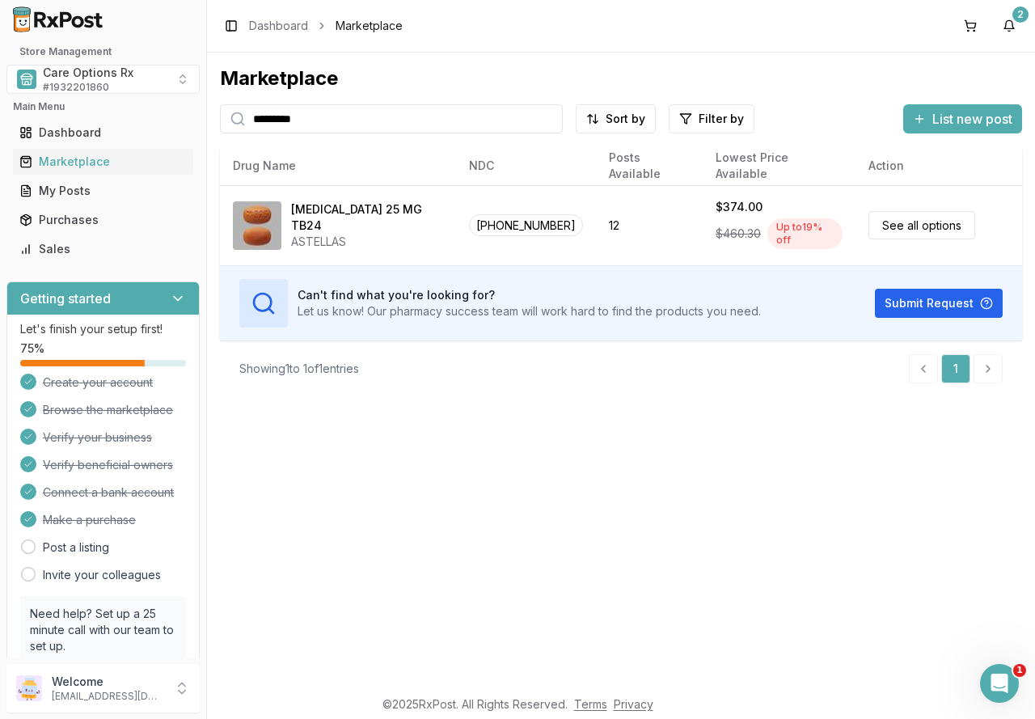
click at [502, 523] on div "Marketplace ********* Sort by Filter by List new post Card Table NDC: [PHONE_NU…" at bounding box center [621, 370] width 828 height 634
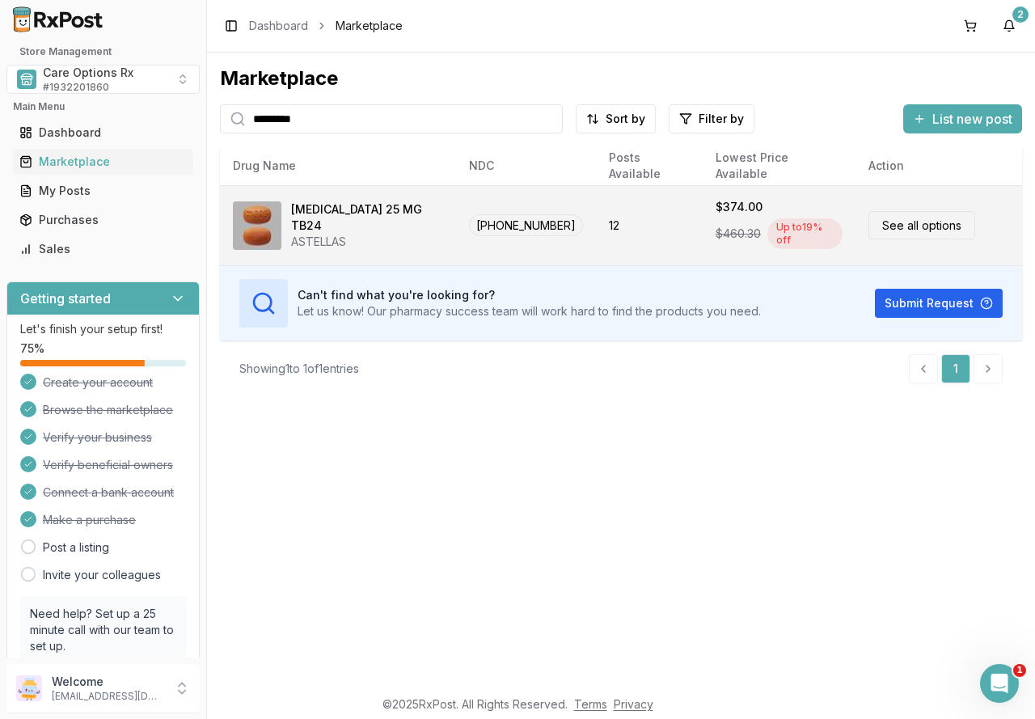
click at [347, 220] on div "[MEDICAL_DATA] 25 MG TB24" at bounding box center [367, 217] width 152 height 32
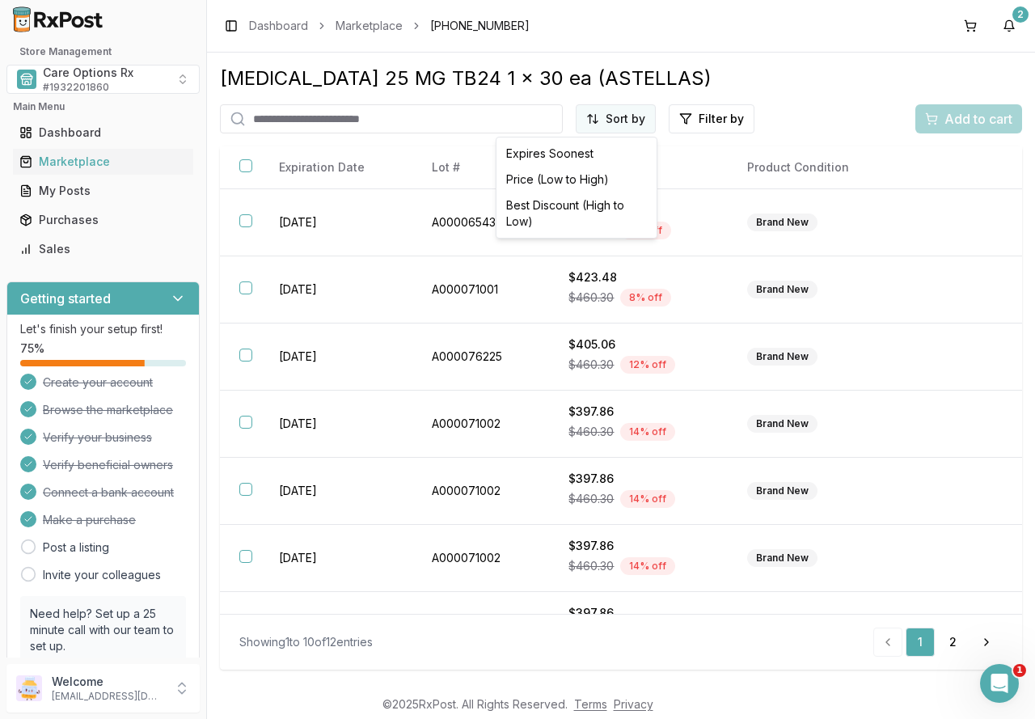
click at [610, 119] on html "Store Management Care Options Rx # 1932201860 Main Menu Dashboard Marketplace M…" at bounding box center [517, 359] width 1035 height 719
click at [614, 207] on div "Best Discount (High to Low)" at bounding box center [577, 213] width 154 height 42
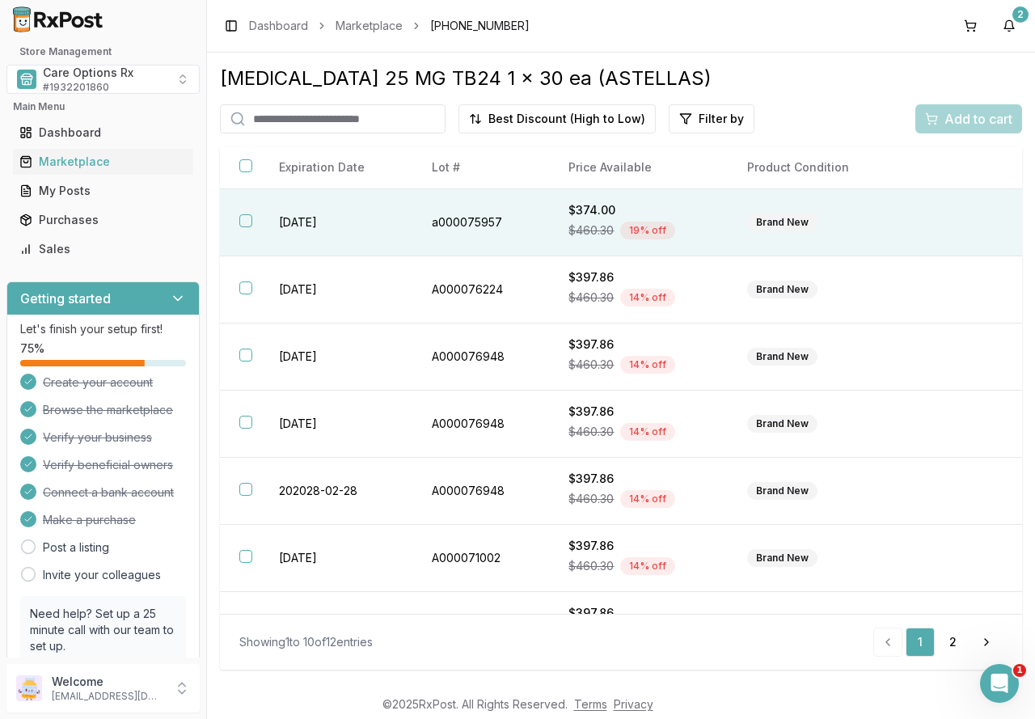
click at [241, 217] on button "button" at bounding box center [245, 220] width 13 height 13
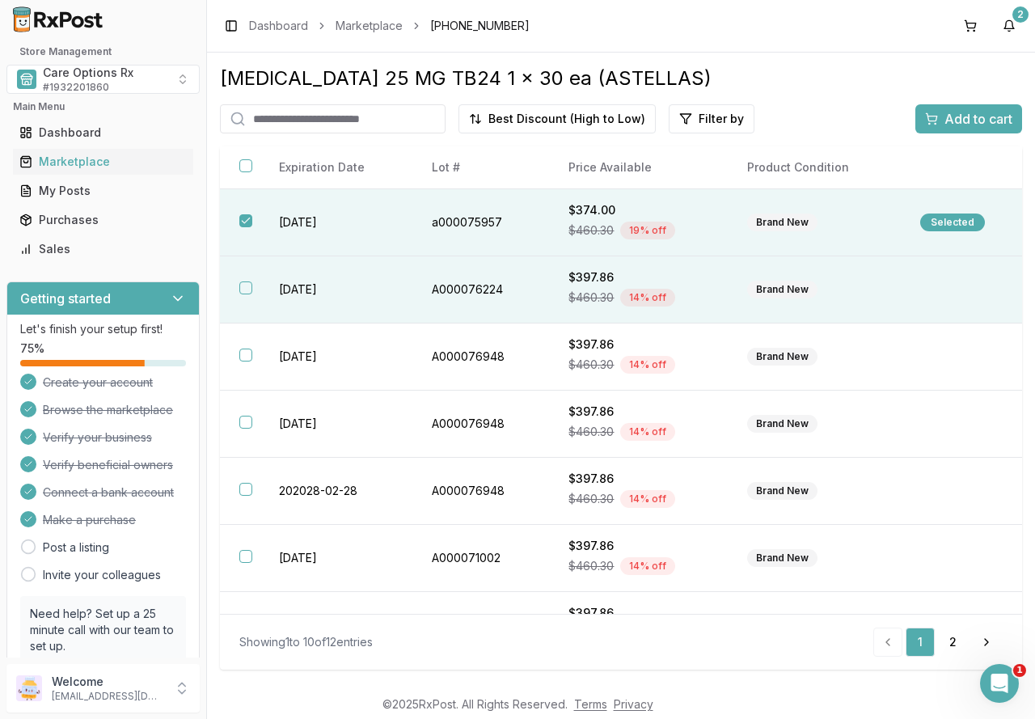
click at [250, 293] on button "button" at bounding box center [245, 287] width 13 height 13
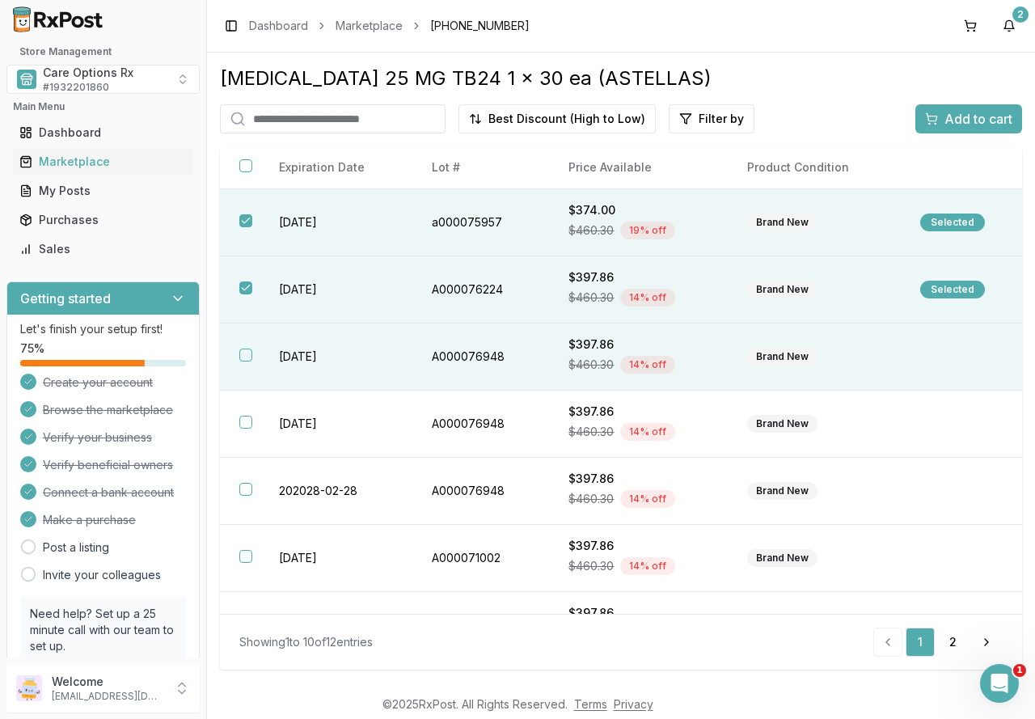
click at [264, 359] on td "[DATE]" at bounding box center [335, 356] width 153 height 67
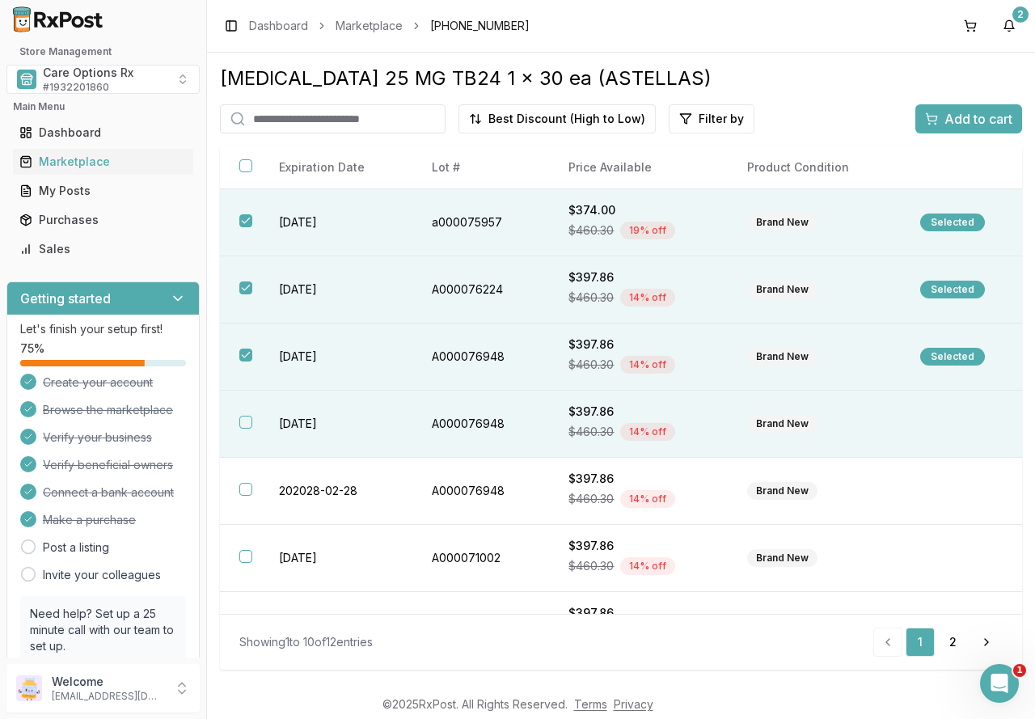
click at [290, 424] on td "[DATE]" at bounding box center [335, 423] width 153 height 67
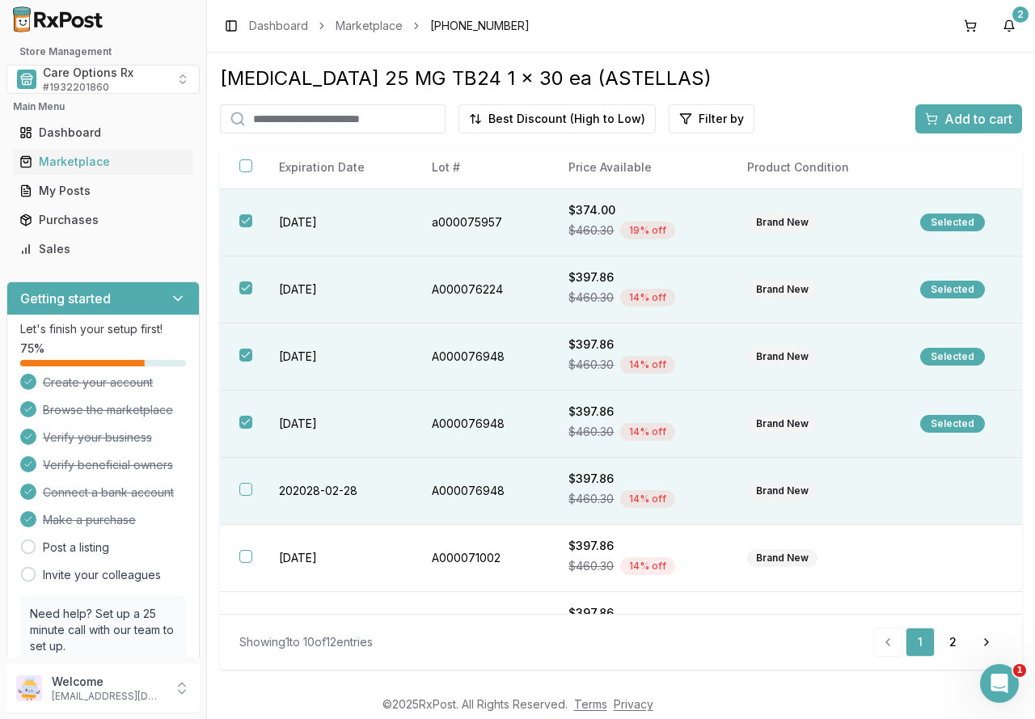
click at [319, 492] on td "202028-02-28" at bounding box center [335, 491] width 153 height 67
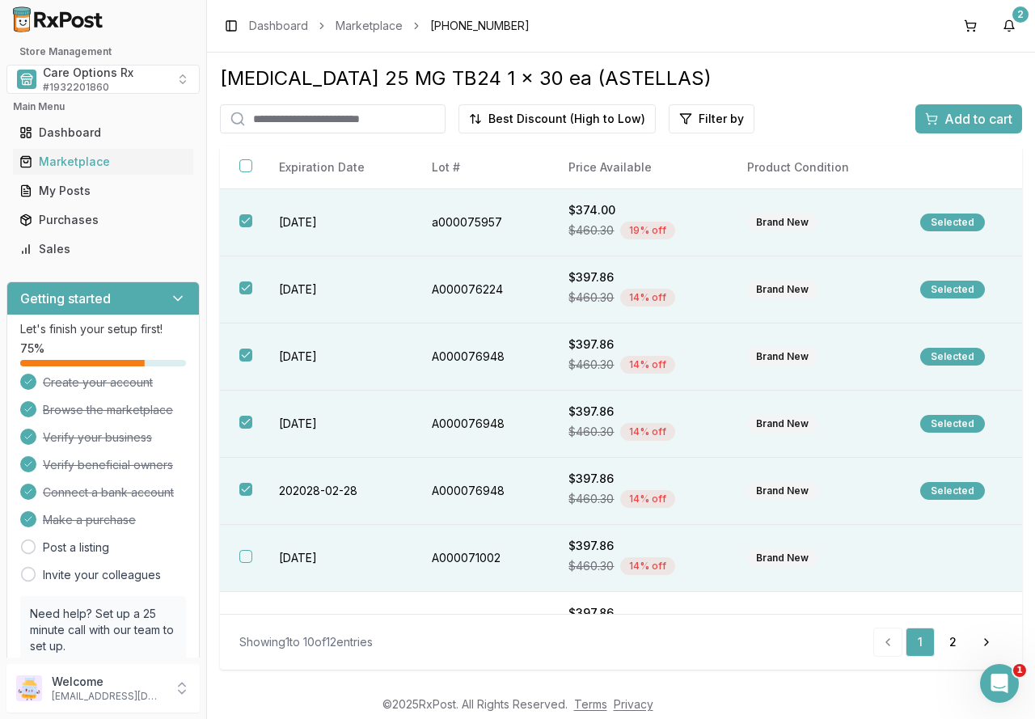
click at [314, 553] on td "[DATE]" at bounding box center [335, 558] width 153 height 67
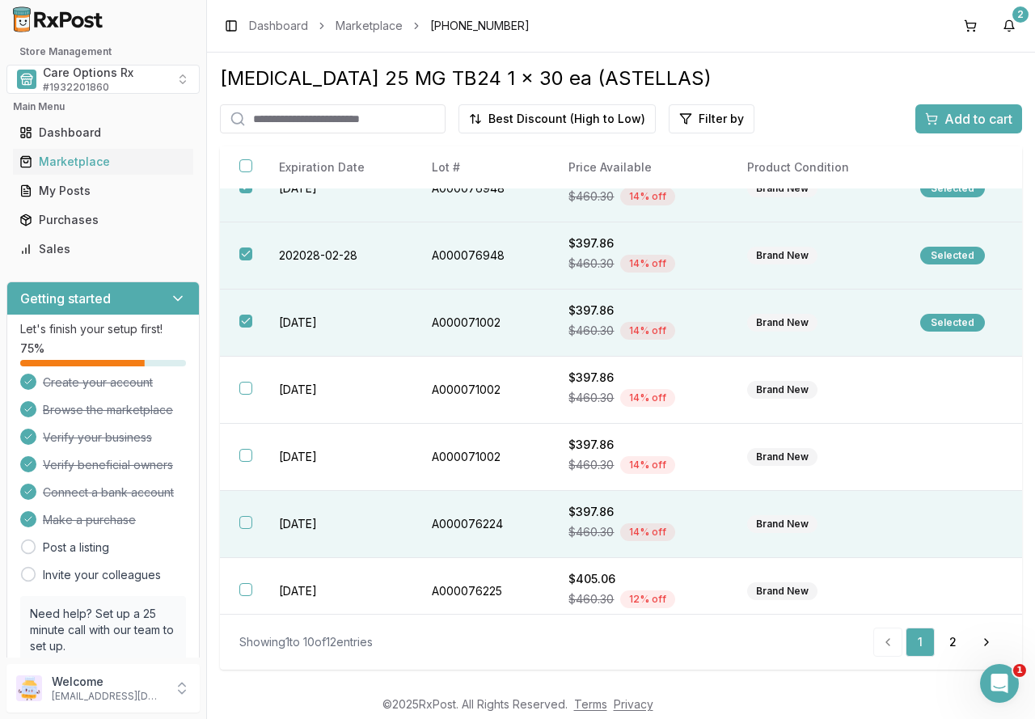
scroll to position [243, 0]
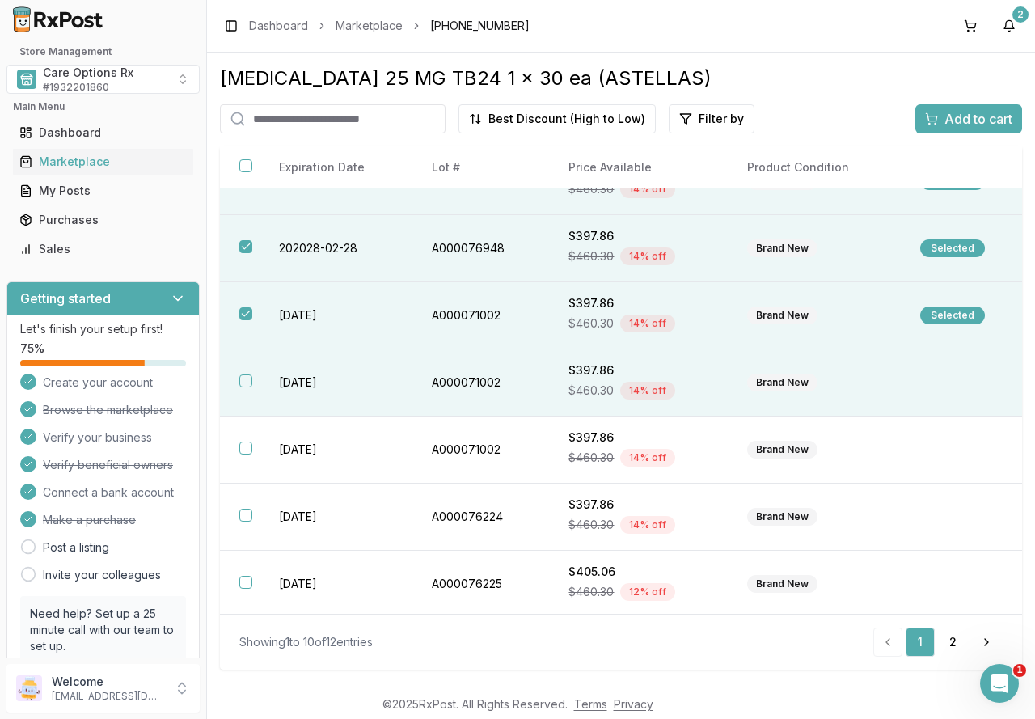
click at [451, 382] on td "A000071002" at bounding box center [480, 382] width 137 height 67
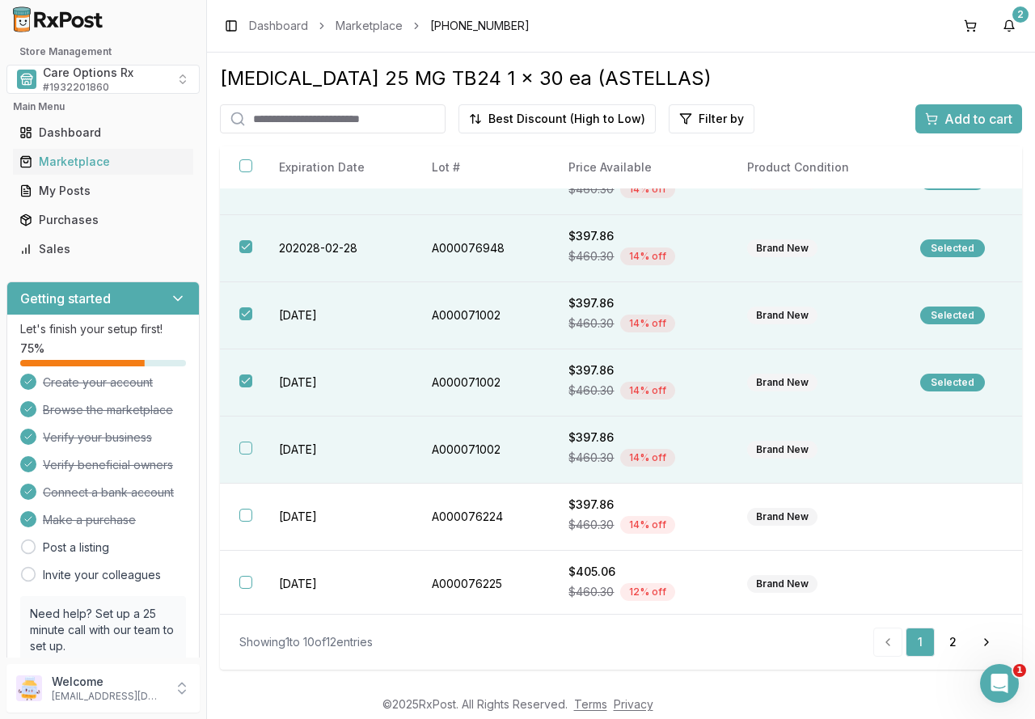
click at [458, 452] on td "A000071002" at bounding box center [480, 449] width 137 height 67
click at [998, 114] on span "Add to cart" at bounding box center [978, 118] width 68 height 19
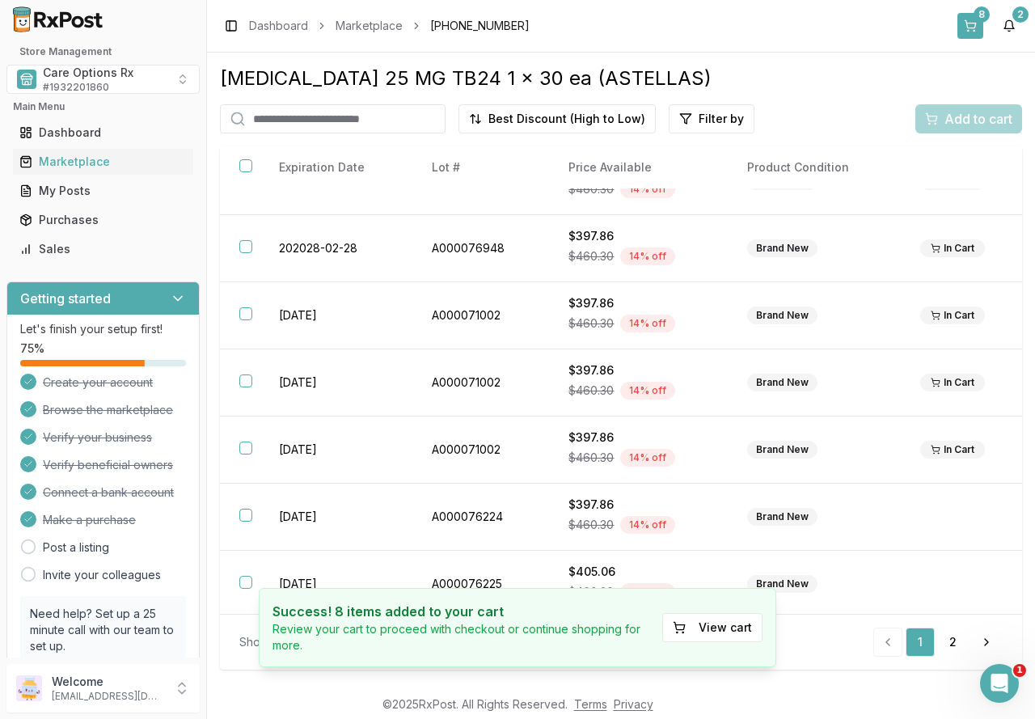
click at [971, 29] on button "8" at bounding box center [970, 26] width 26 height 26
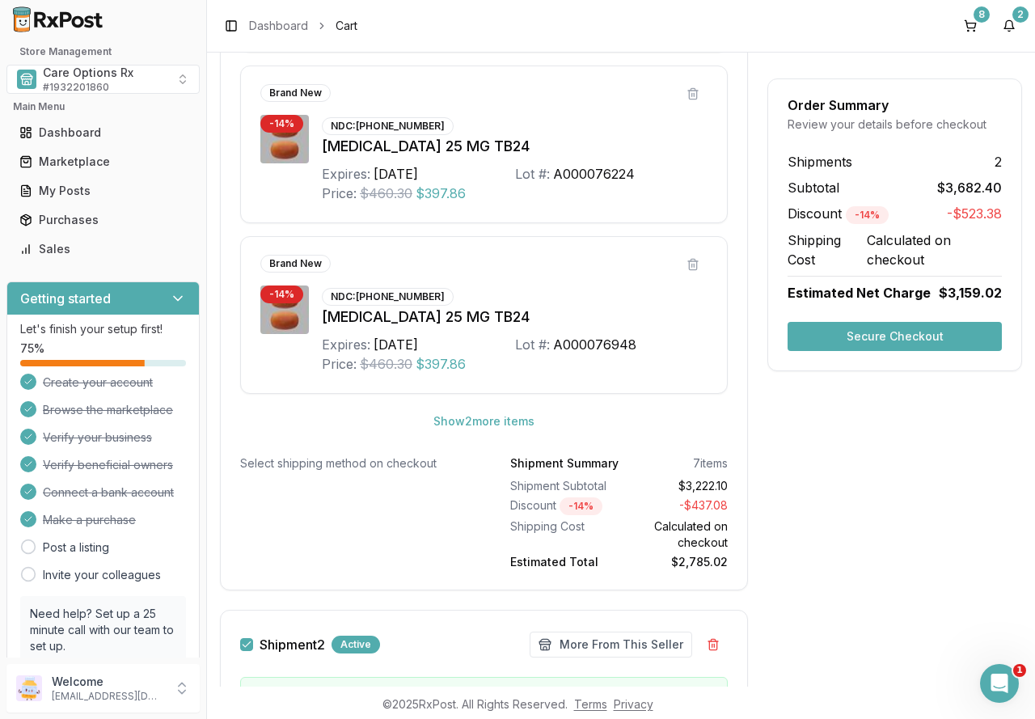
scroll to position [1279, 0]
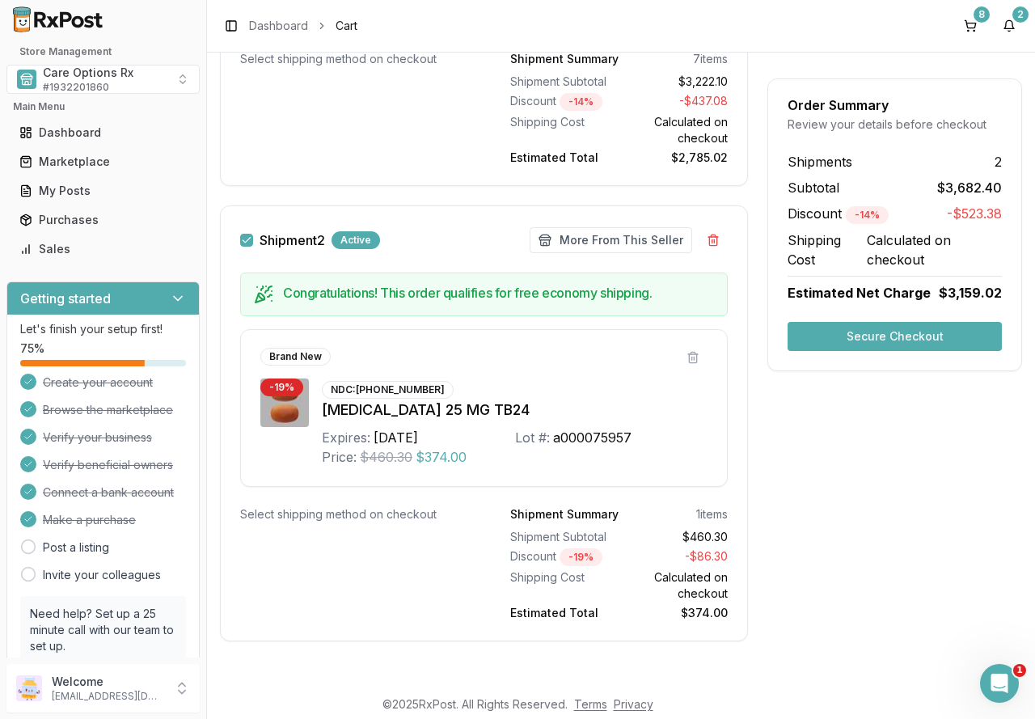
click at [879, 334] on button "Secure Checkout" at bounding box center [894, 336] width 214 height 29
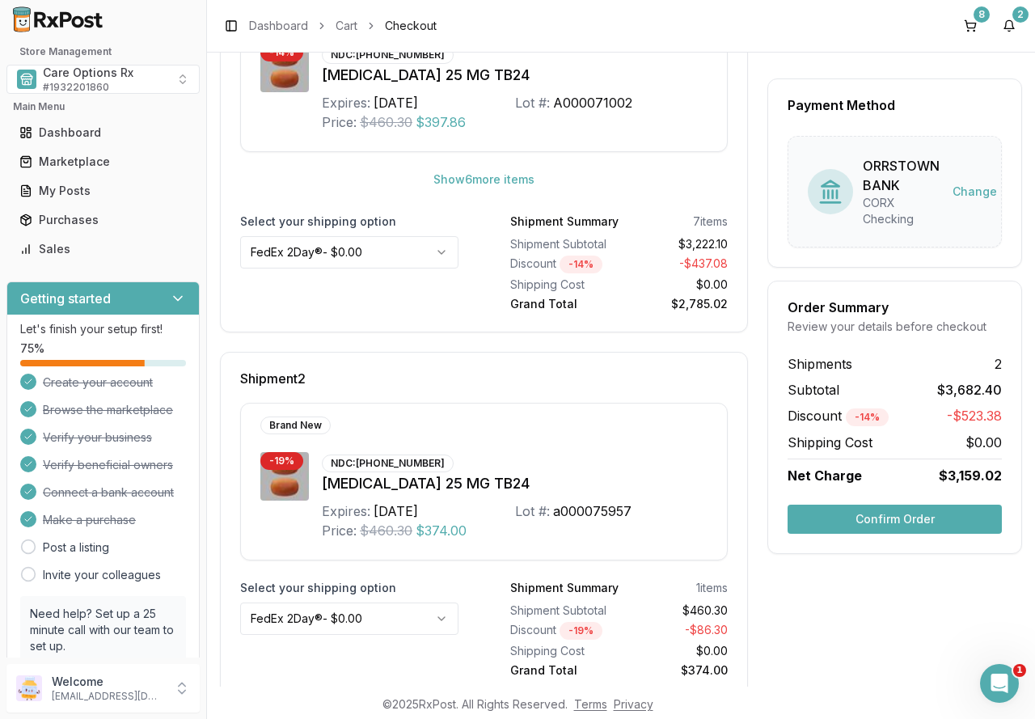
scroll to position [391, 0]
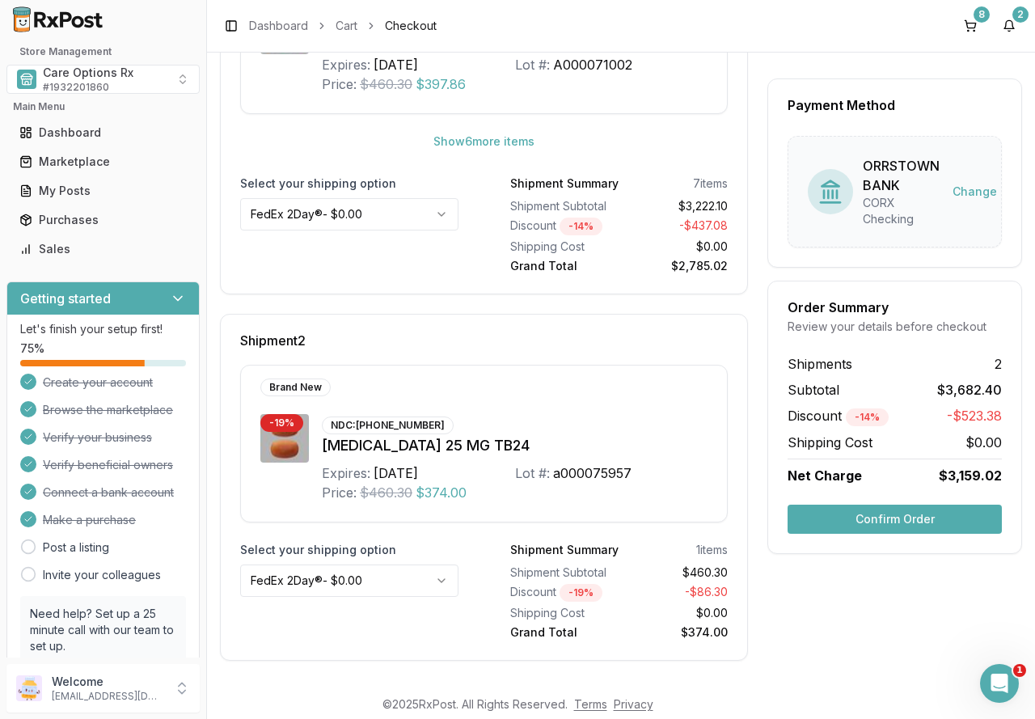
click at [897, 515] on button "Confirm Order" at bounding box center [894, 518] width 214 height 29
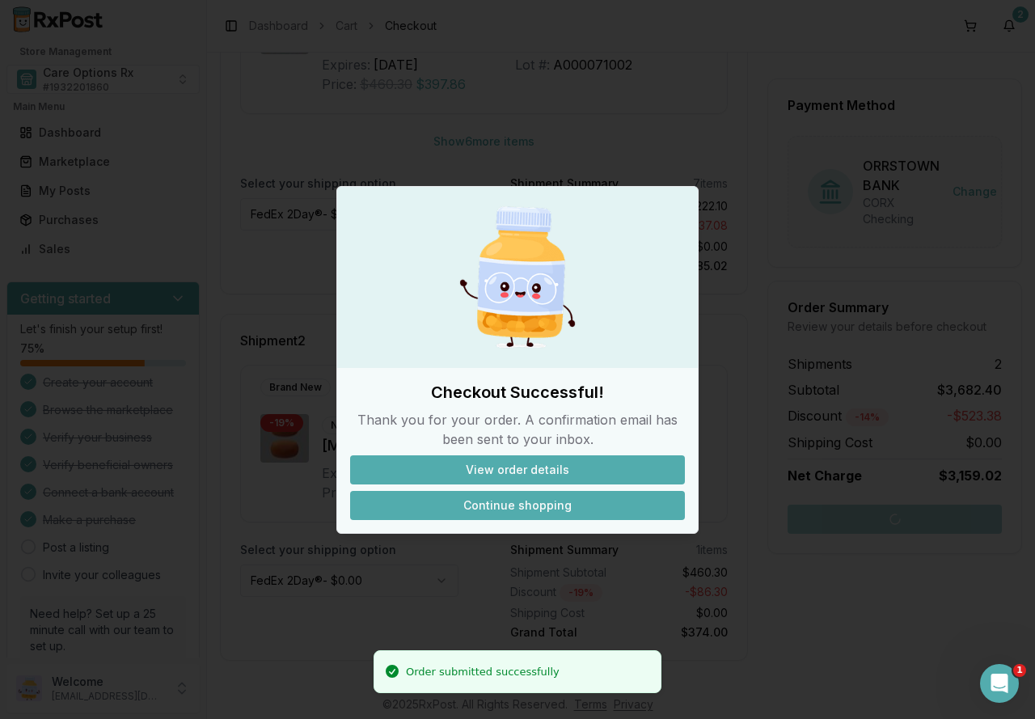
click at [466, 504] on button "Continue shopping" at bounding box center [517, 505] width 335 height 29
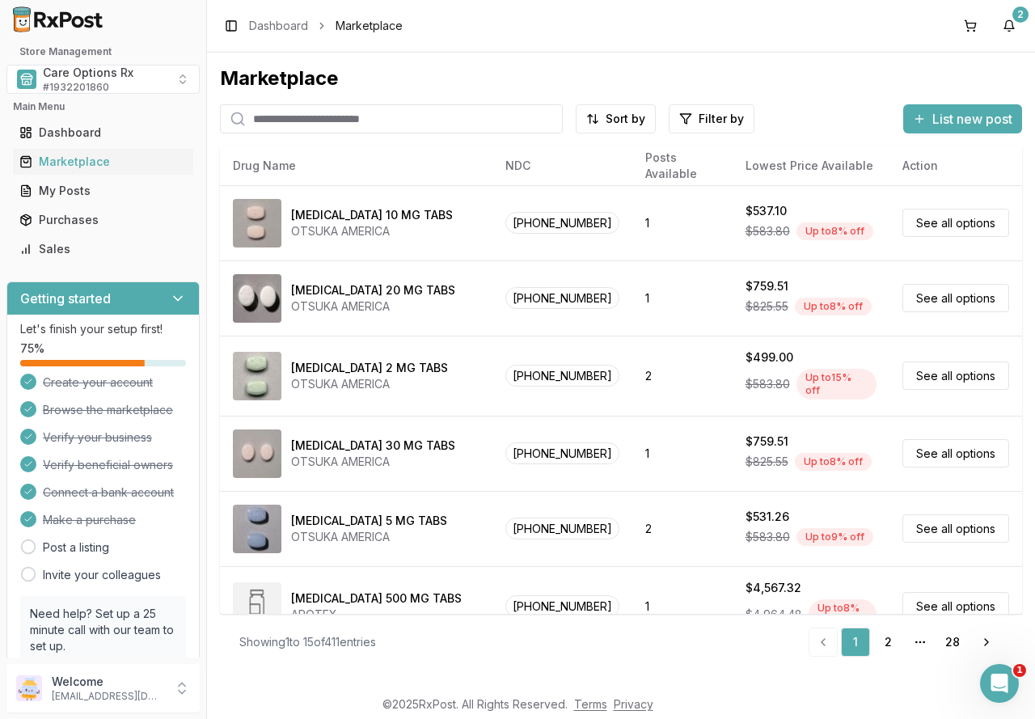
click at [281, 123] on input "search" at bounding box center [391, 118] width 343 height 29
type input "*********"
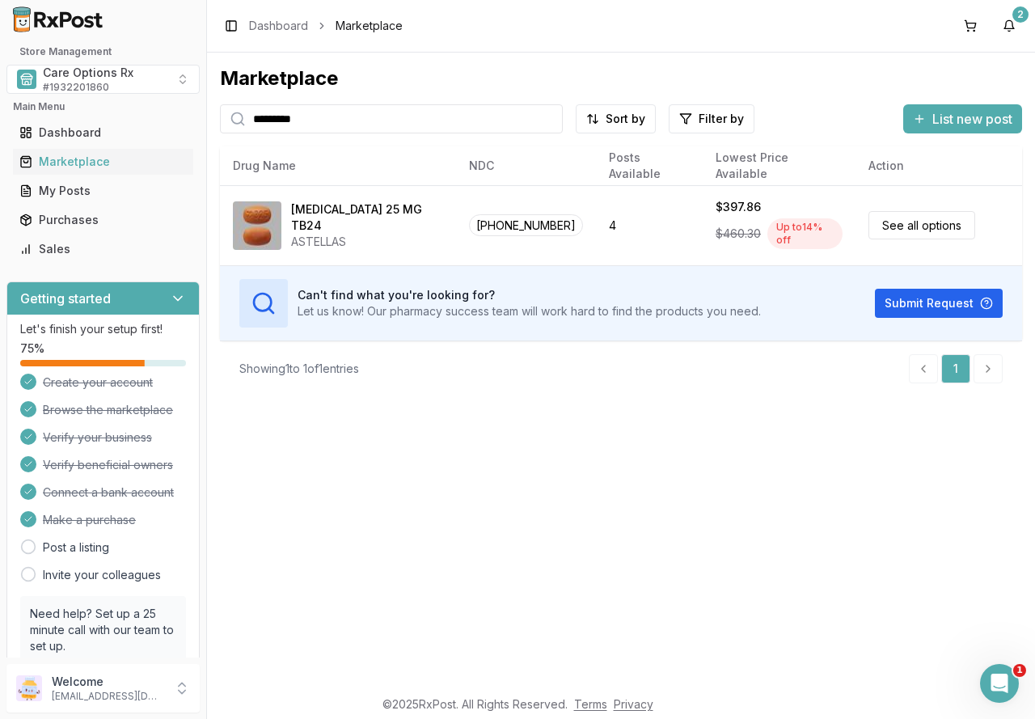
click at [751, 529] on div "Marketplace ********* Sort by Filter by List new post Card Table NDC: [PHONE_NU…" at bounding box center [621, 370] width 828 height 634
click at [1010, 20] on button "2" at bounding box center [1009, 26] width 26 height 26
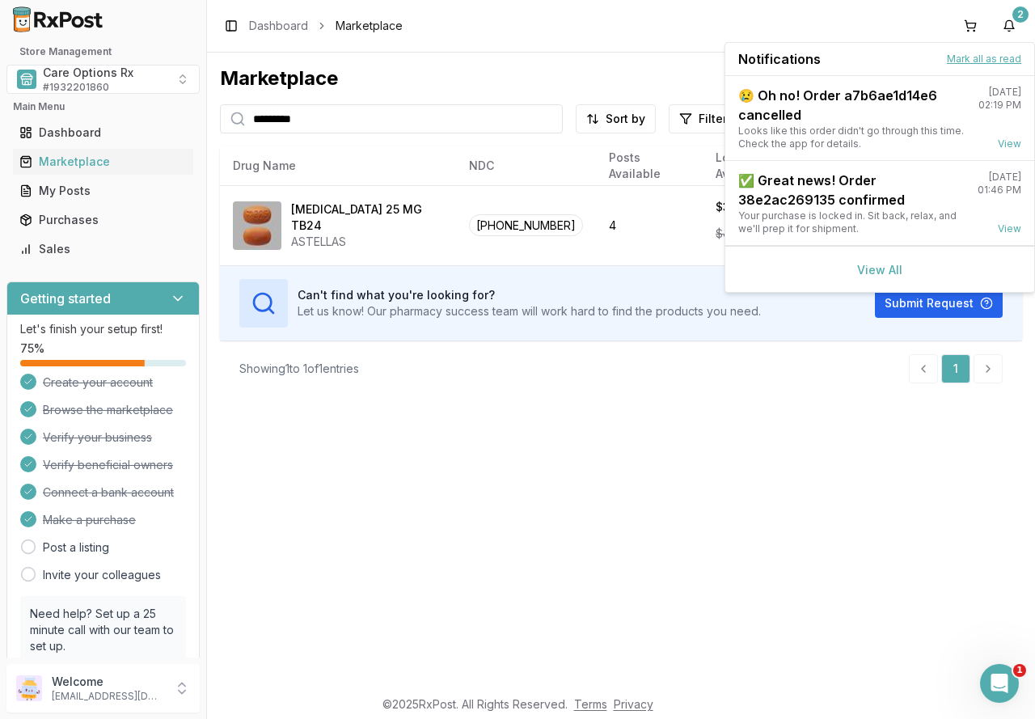
click at [993, 58] on button "Mark all as read" at bounding box center [984, 59] width 74 height 13
click at [973, 60] on button "Mark all as read" at bounding box center [984, 59] width 74 height 13
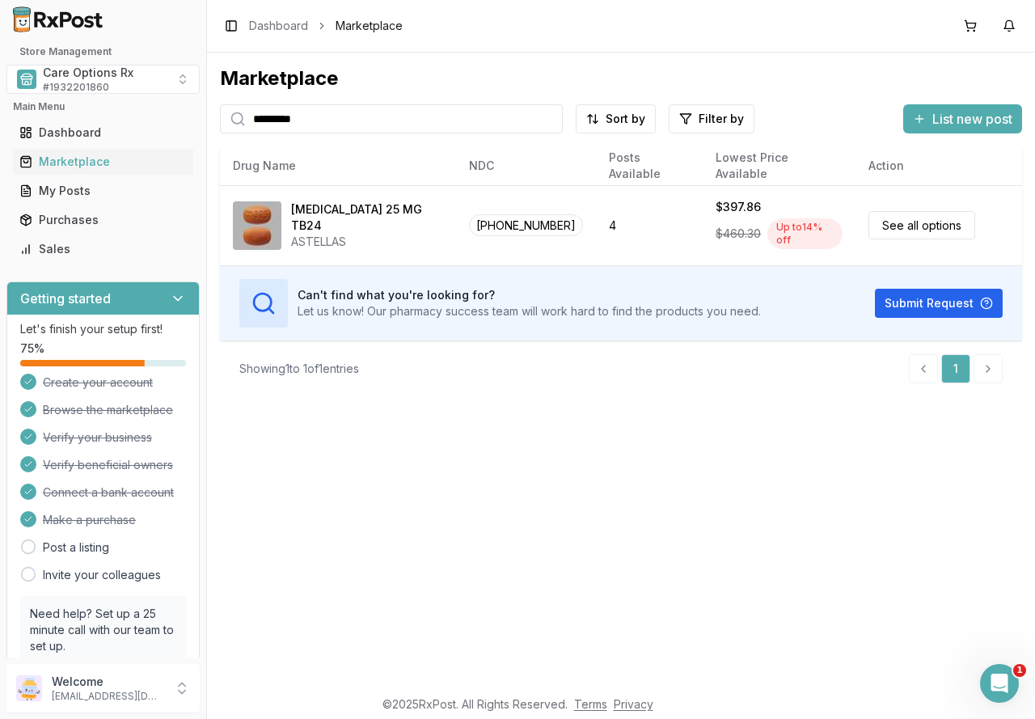
click at [481, 421] on div "Marketplace ********* Sort by Filter by List new post Card Table NDC: [PHONE_NU…" at bounding box center [621, 370] width 828 height 634
click at [587, 479] on div "Marketplace ********* Sort by Filter by List new post Card Table NDC: [PHONE_NU…" at bounding box center [621, 370] width 828 height 634
click at [597, 508] on div "Marketplace ********* Sort by Filter by List new post Card Table NDC: [PHONE_NU…" at bounding box center [621, 370] width 828 height 634
